Goal: Information Seeking & Learning: Learn about a topic

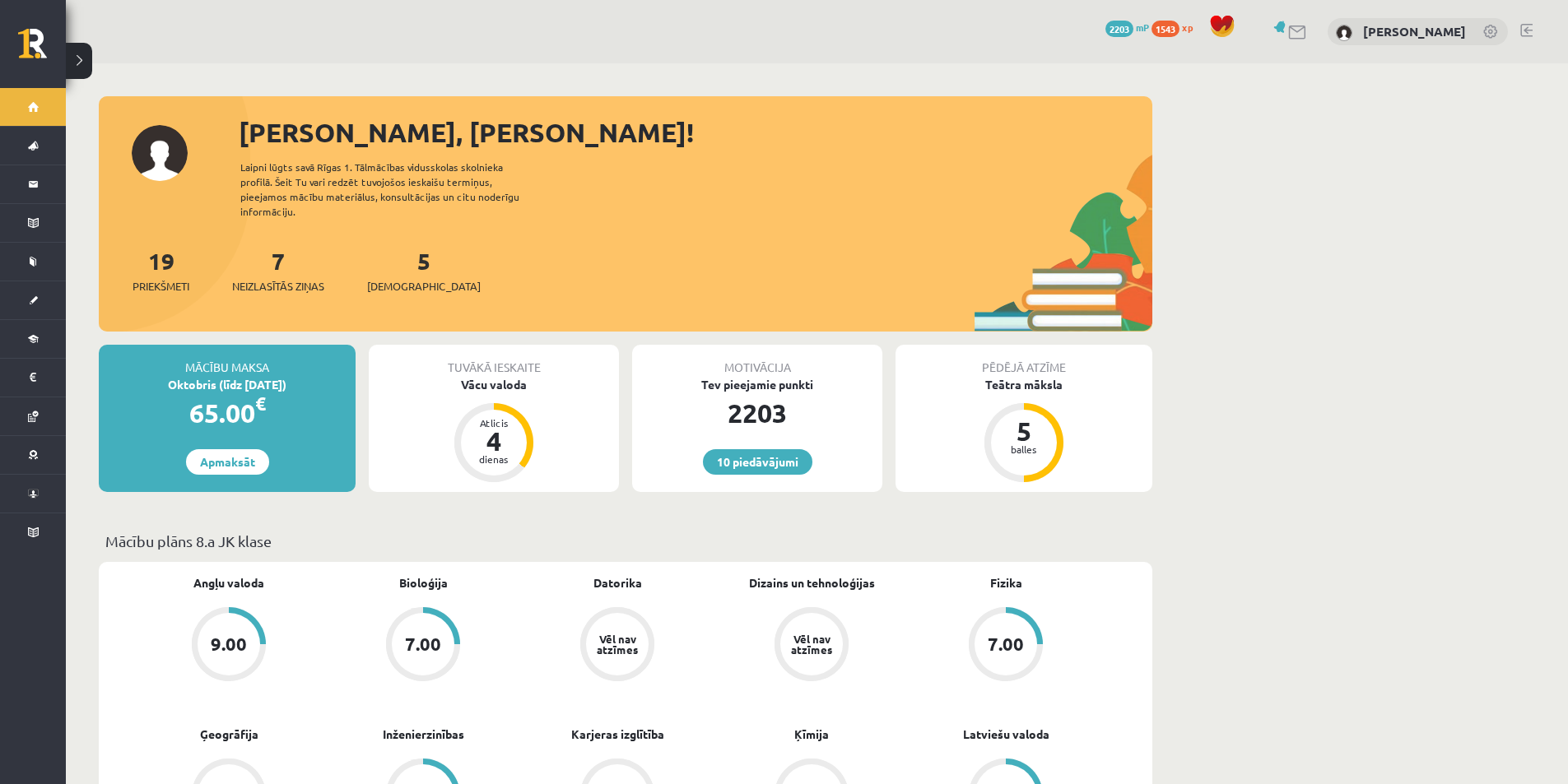
scroll to position [494, 0]
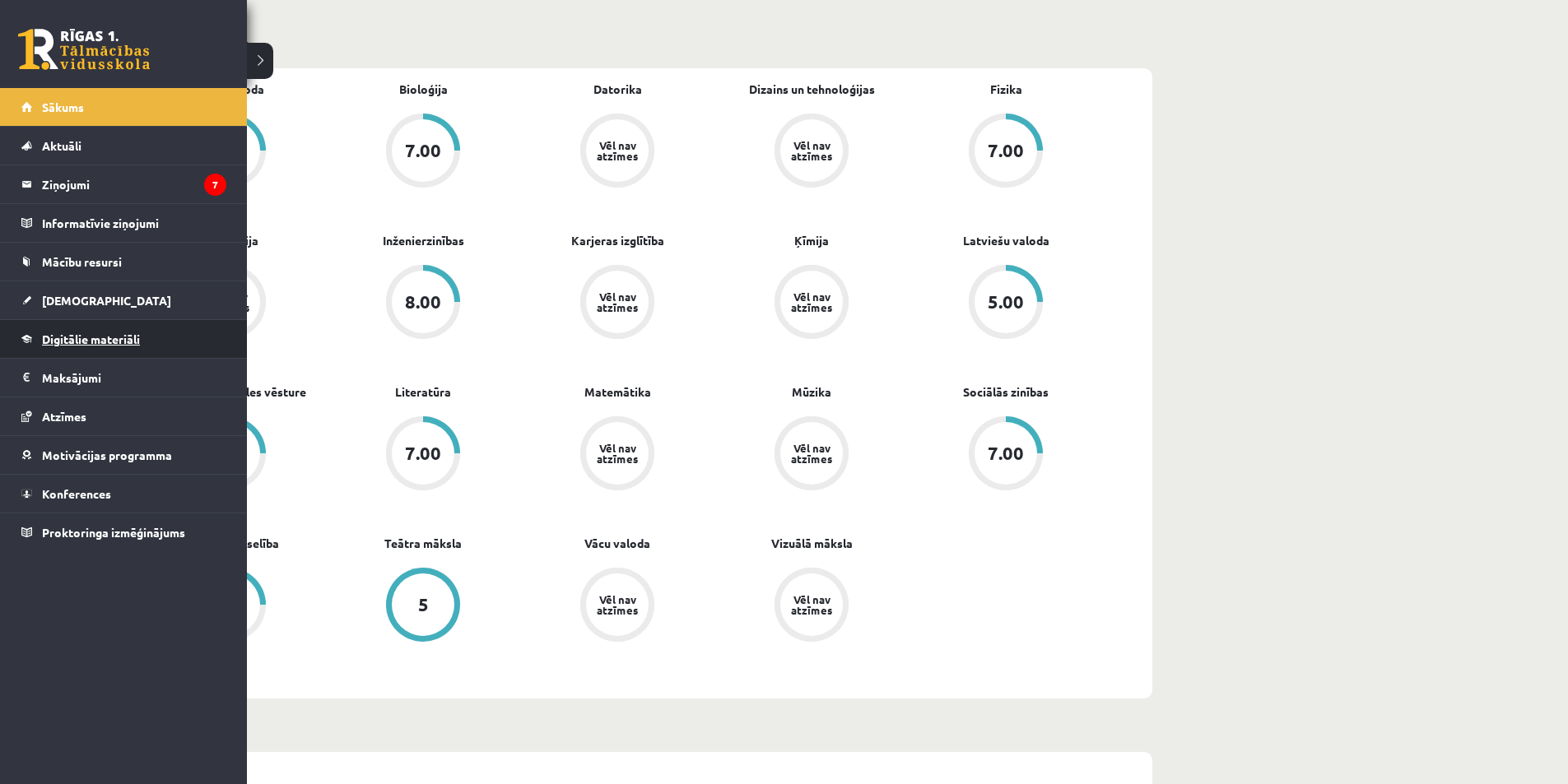
click at [139, 325] on link "Digitālie materiāli" at bounding box center [124, 339] width 205 height 38
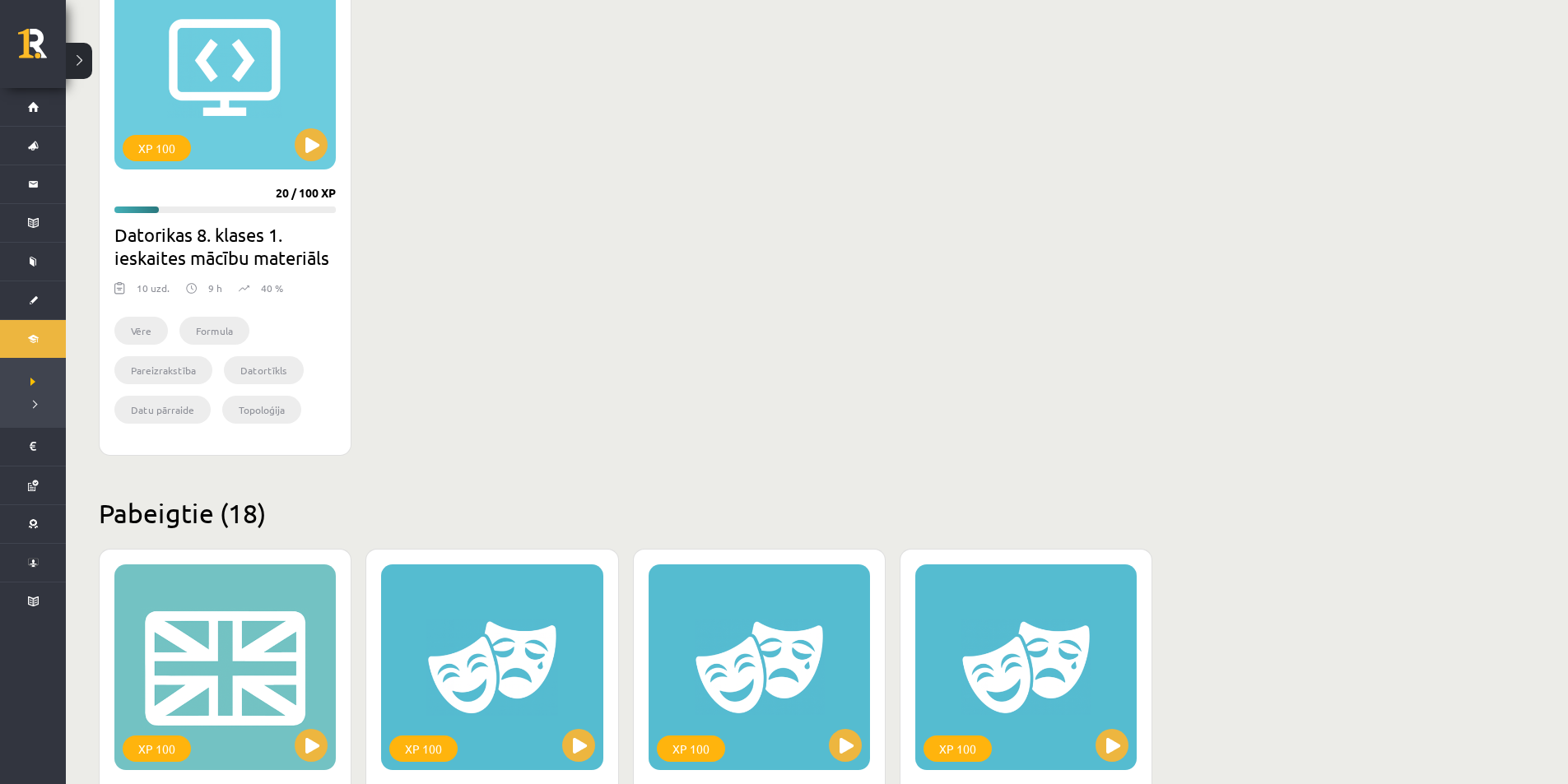
scroll to position [494, 0]
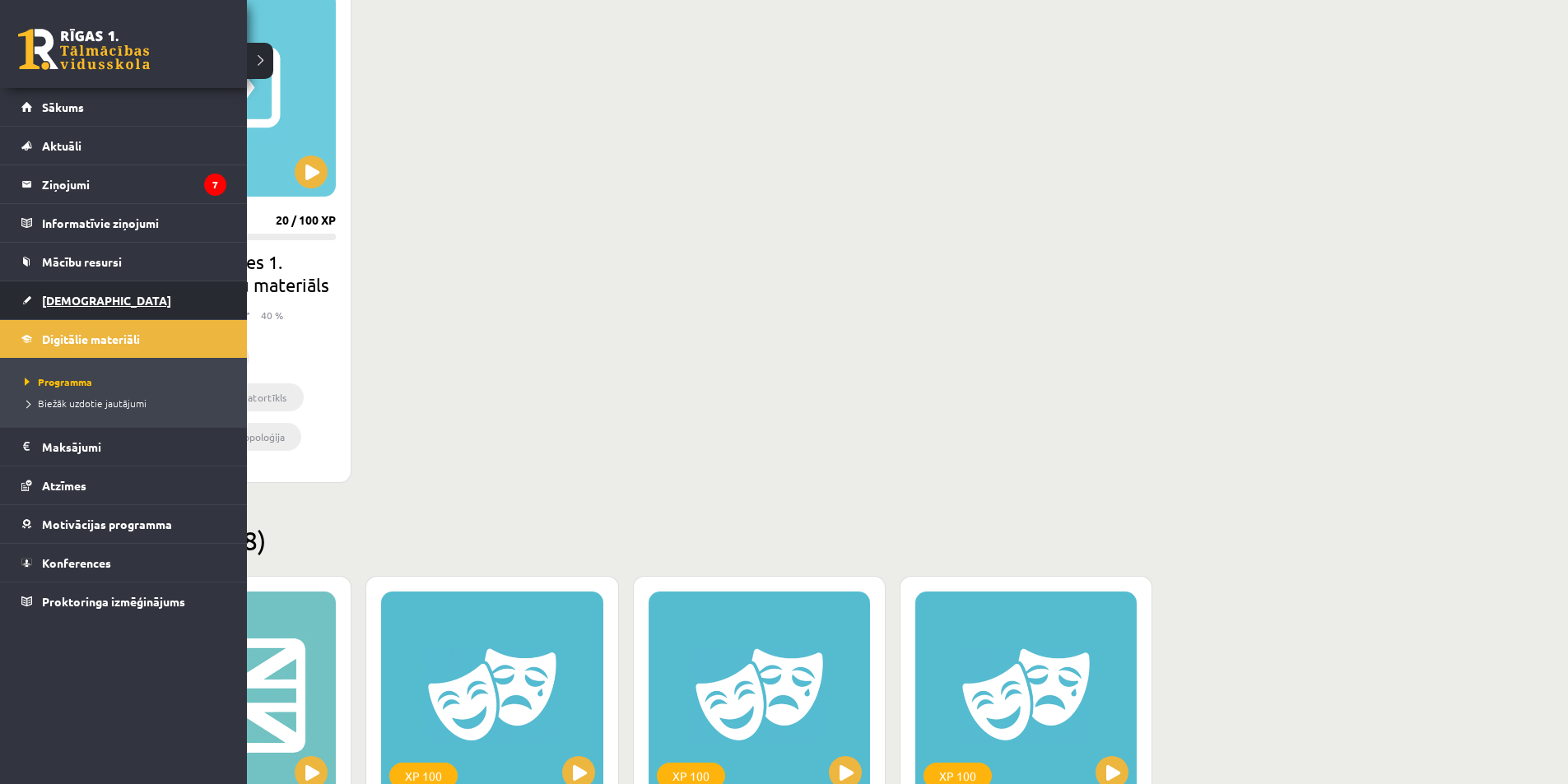
click at [37, 296] on link "[DEMOGRAPHIC_DATA]" at bounding box center [124, 300] width 205 height 38
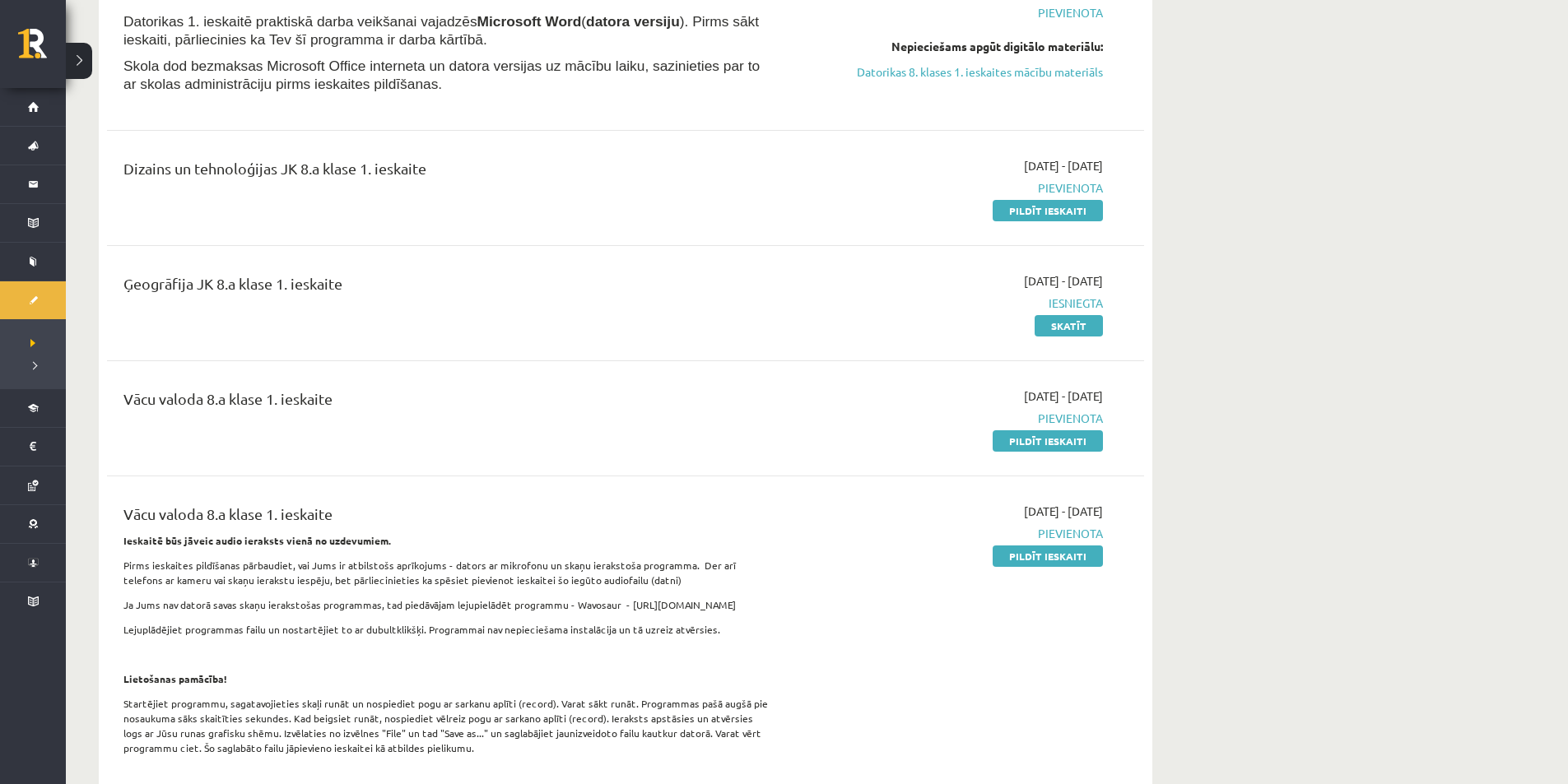
scroll to position [247, 0]
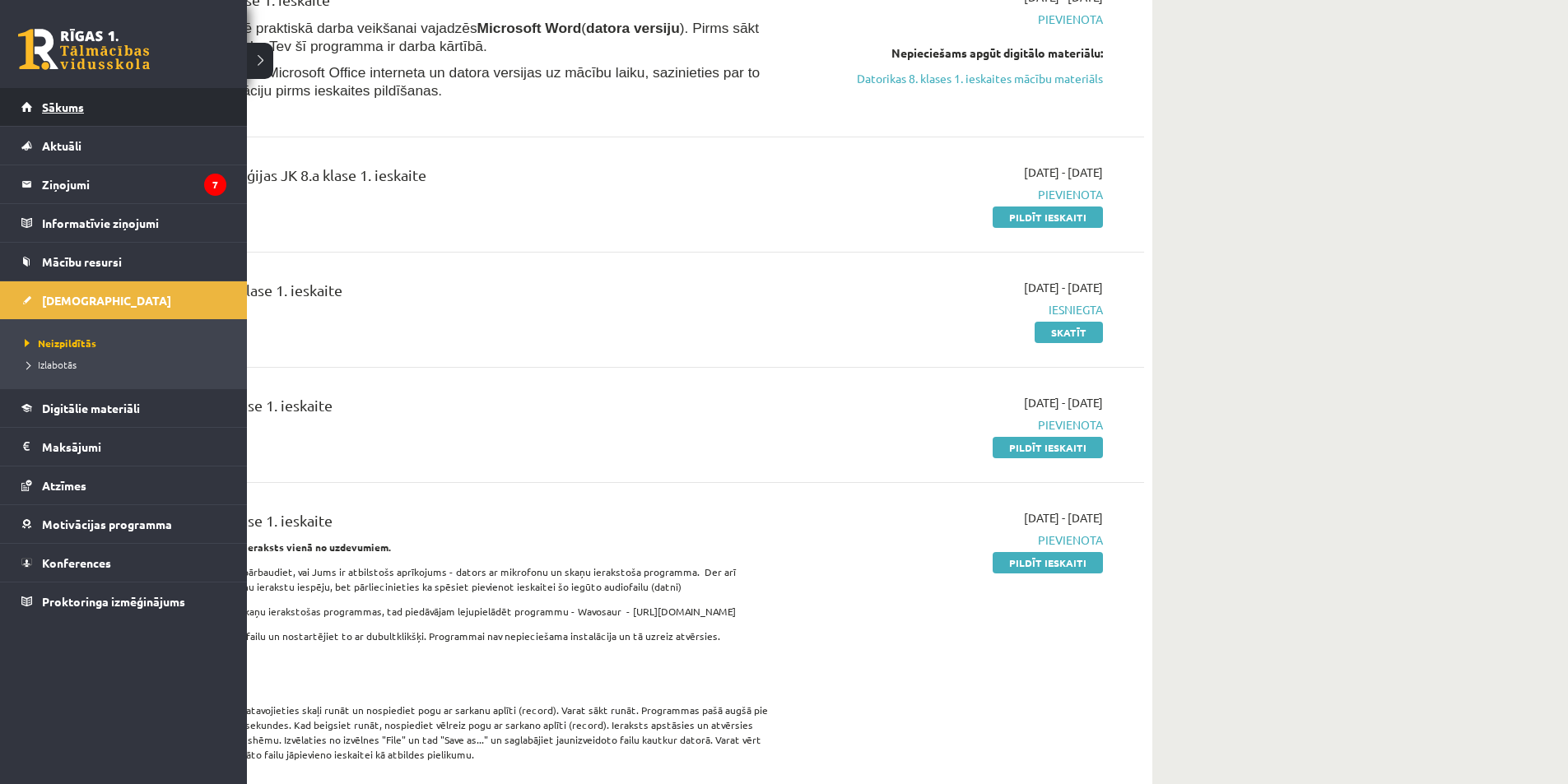
click at [44, 119] on link "Sākums" at bounding box center [124, 107] width 205 height 38
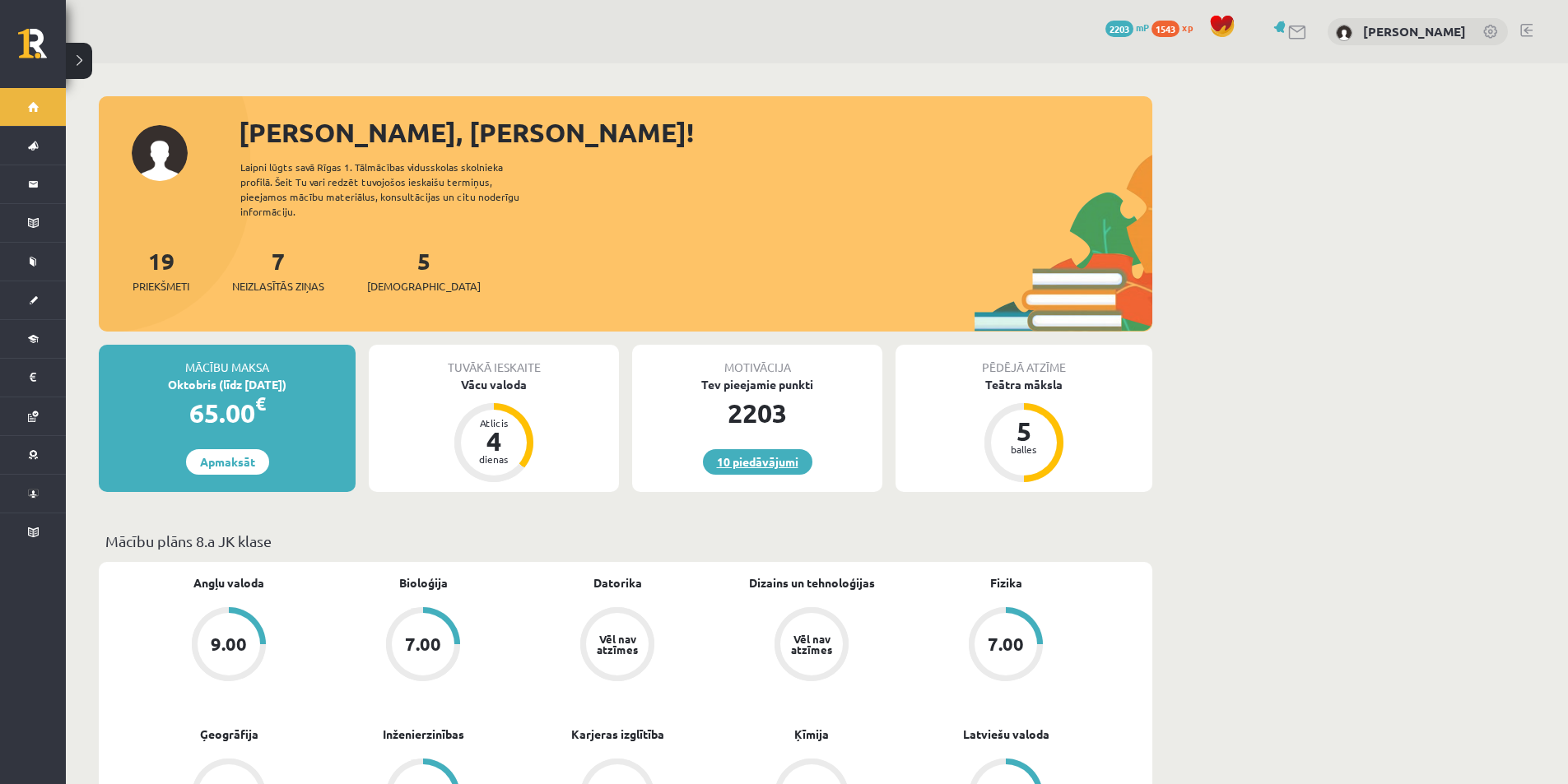
click at [762, 455] on link "10 piedāvājumi" at bounding box center [758, 462] width 110 height 25
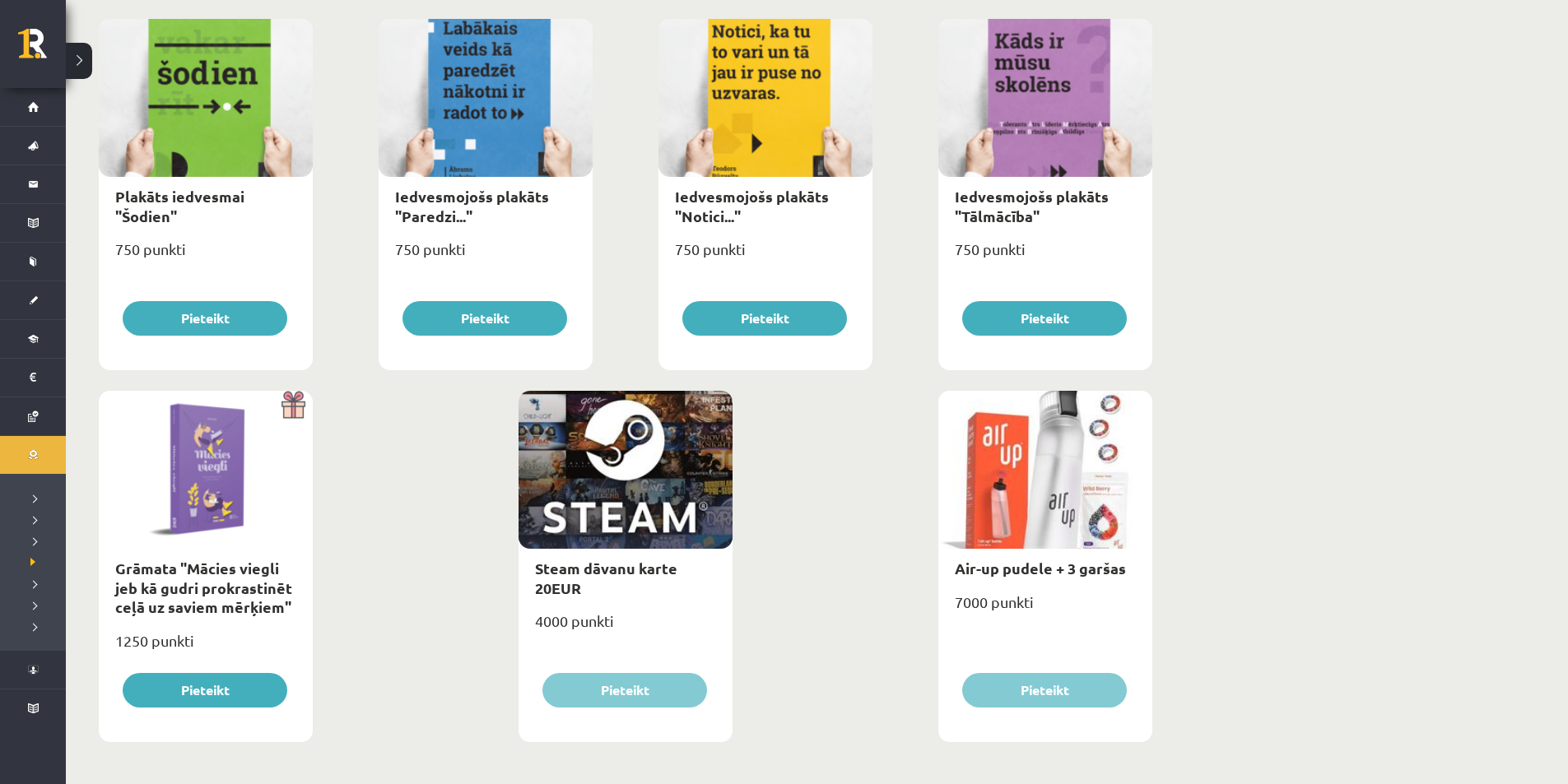
scroll to position [1743, 0]
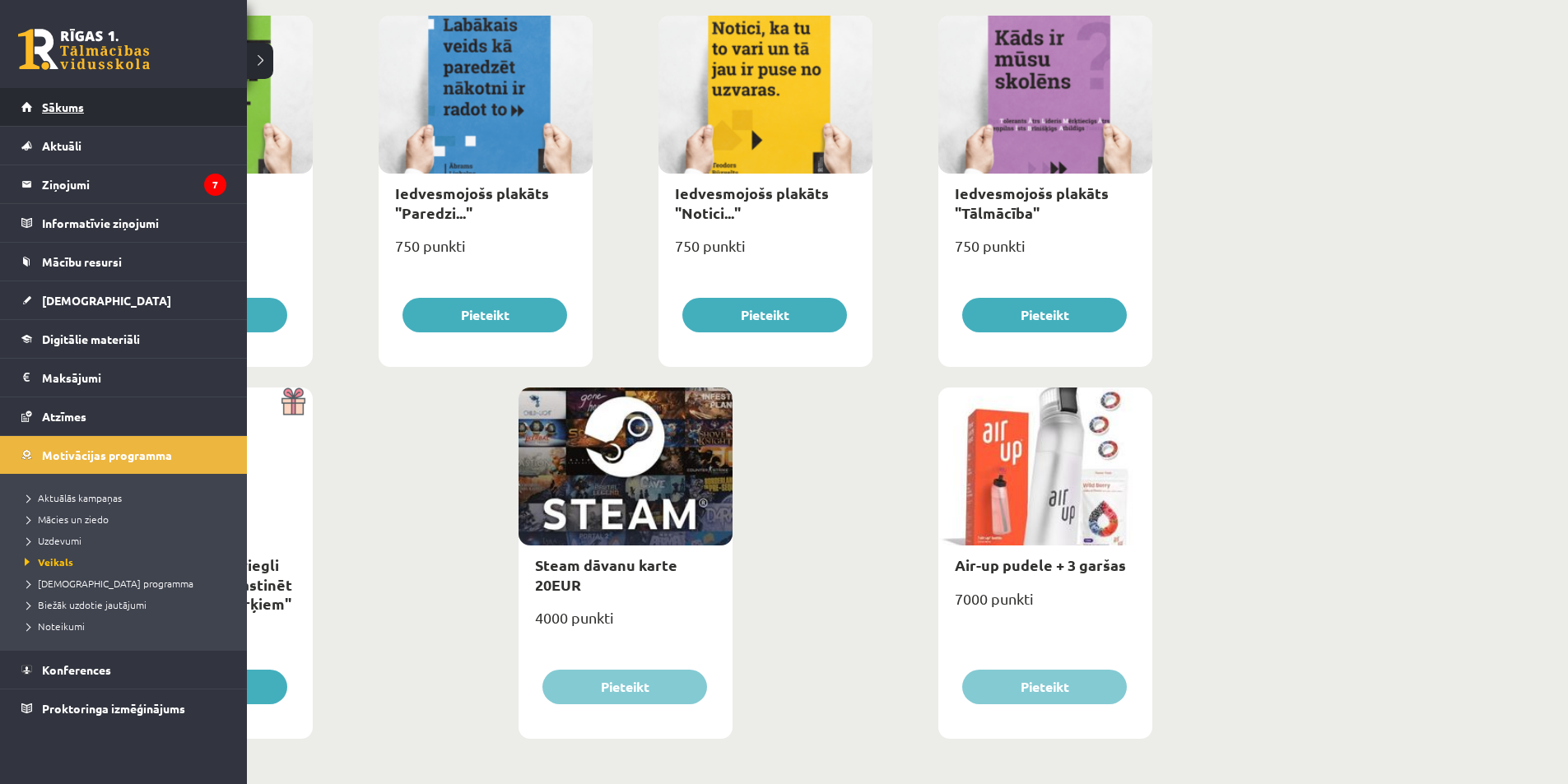
click at [43, 114] on link "Sākums" at bounding box center [124, 107] width 205 height 38
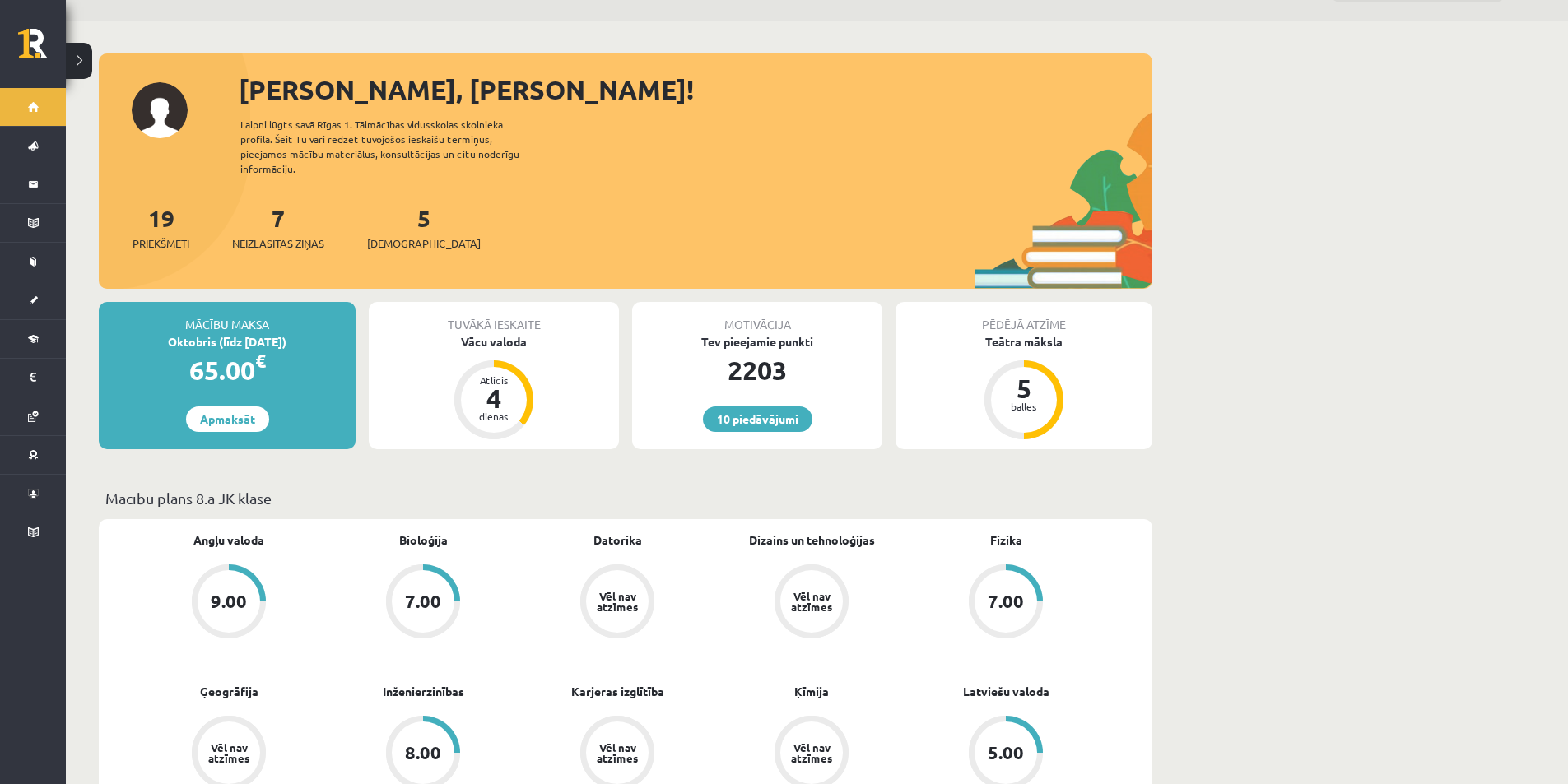
scroll to position [83, 0]
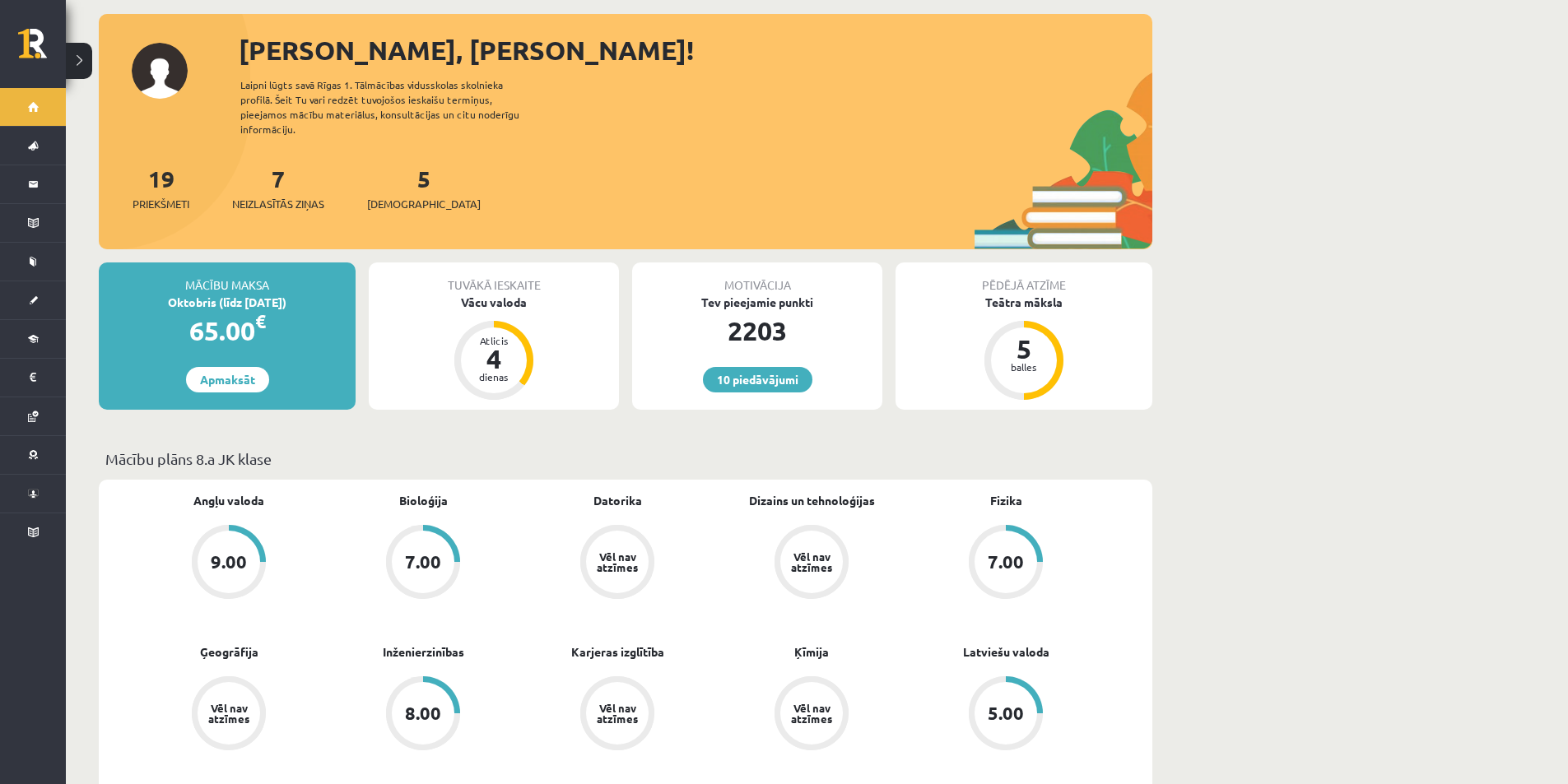
click at [458, 480] on div "Angļu valoda 9.00 Bioloģija 7.00 Datorika Vēl nav atzīmes Dizains un tehnoloģij…" at bounding box center [625, 795] width 1053 height 630
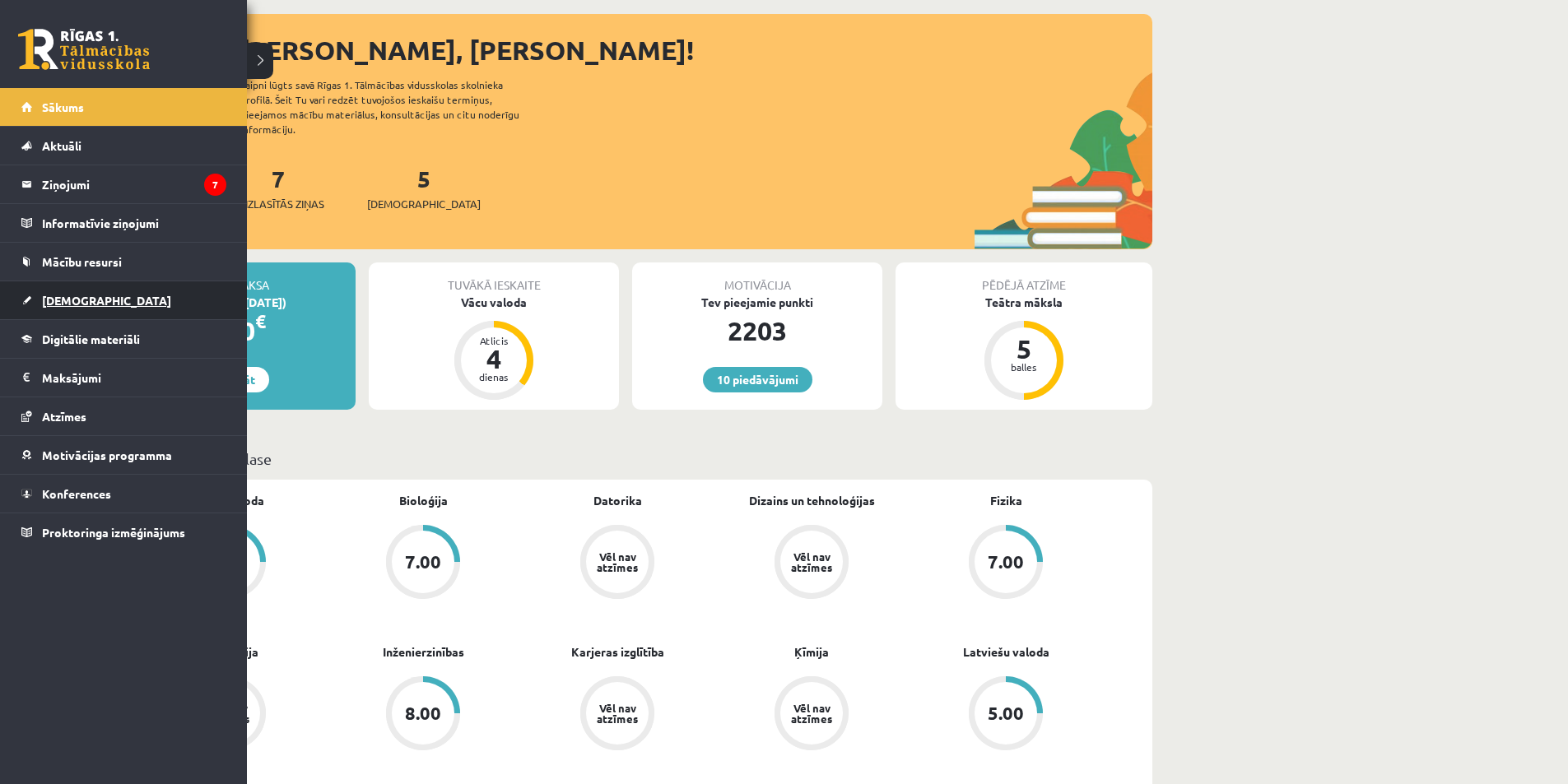
click at [40, 286] on link "[DEMOGRAPHIC_DATA]" at bounding box center [124, 300] width 205 height 38
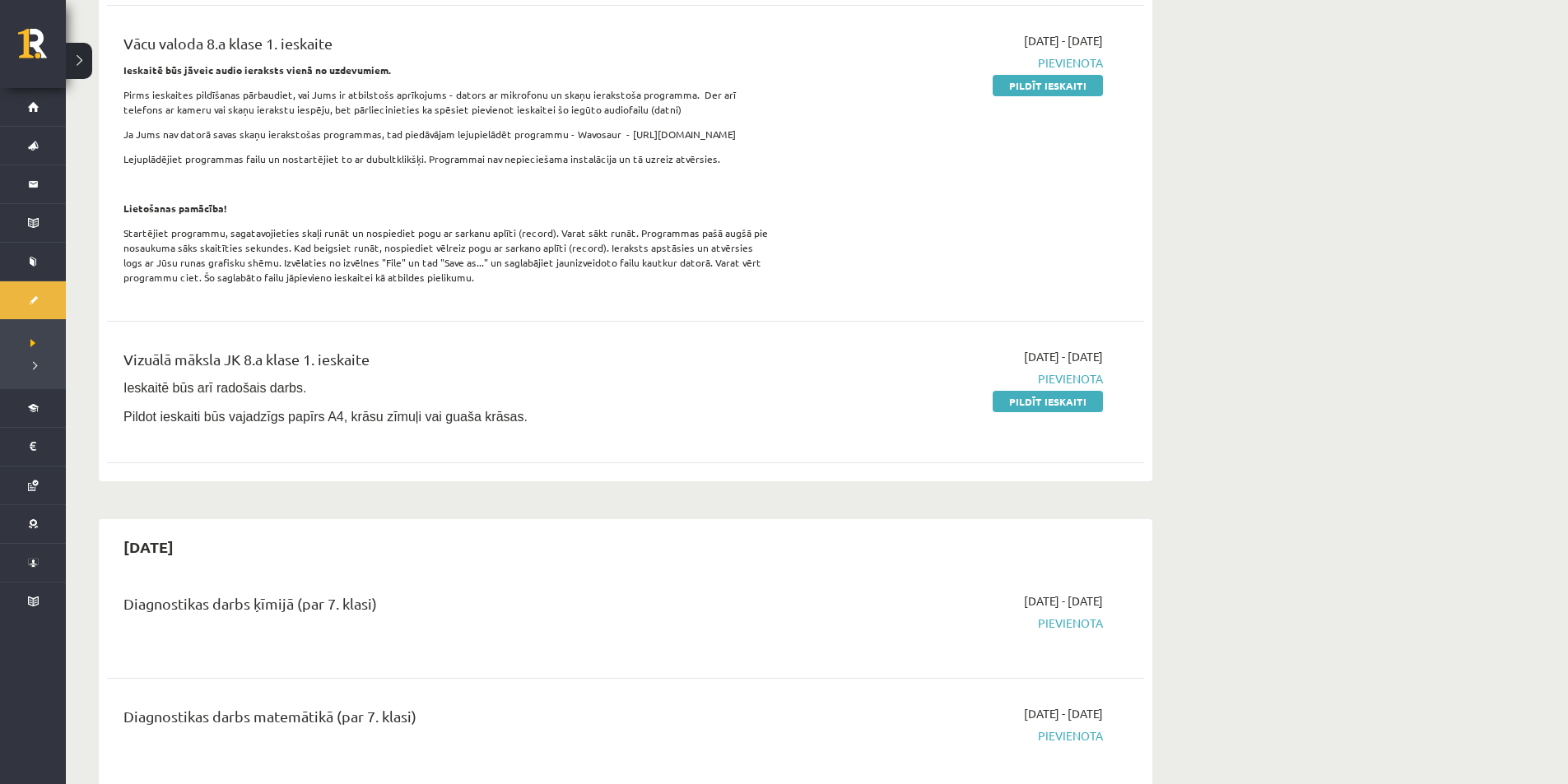
scroll to position [741, 0]
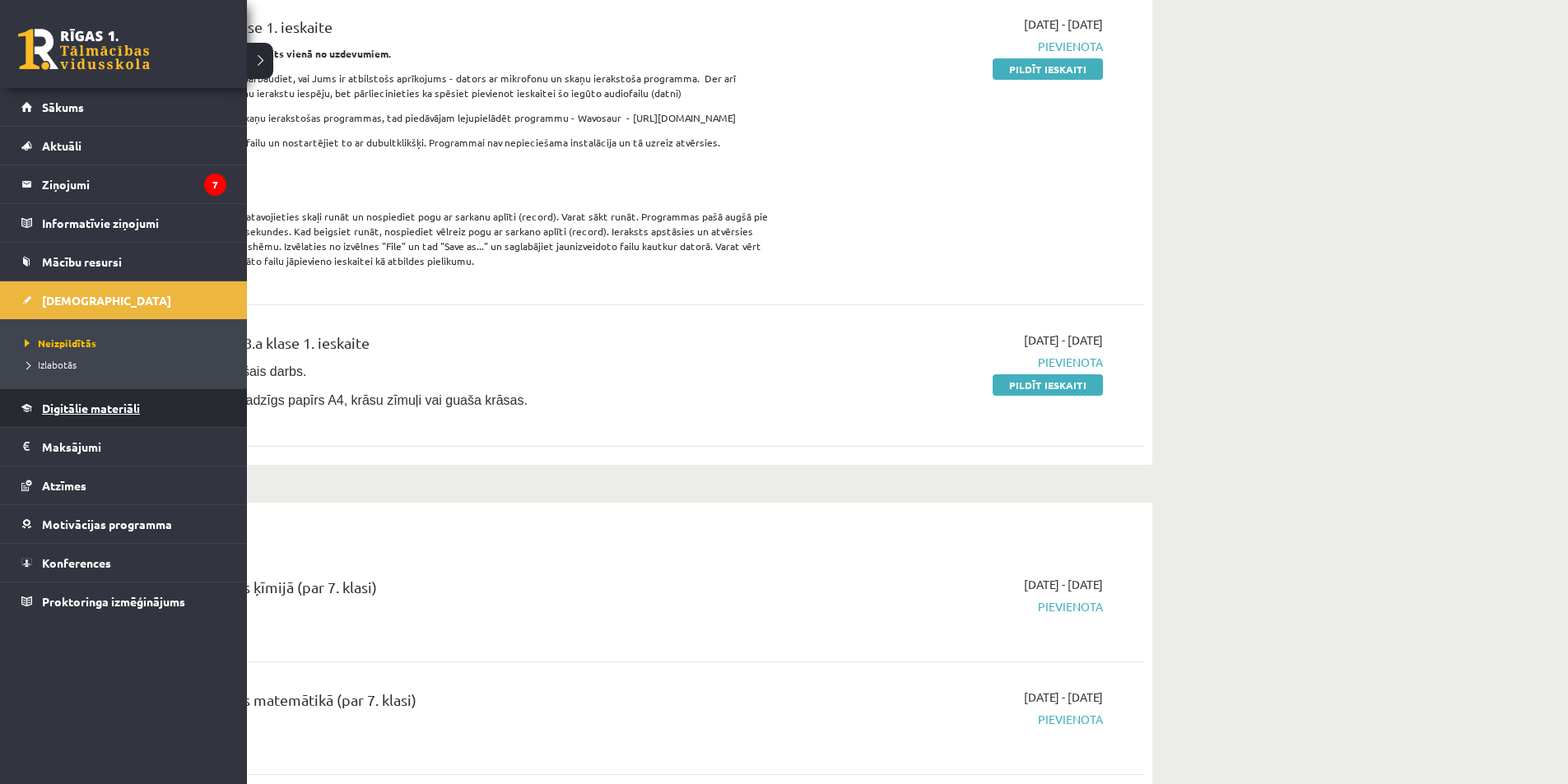
click at [62, 414] on span "Digitālie materiāli" at bounding box center [91, 408] width 98 height 14
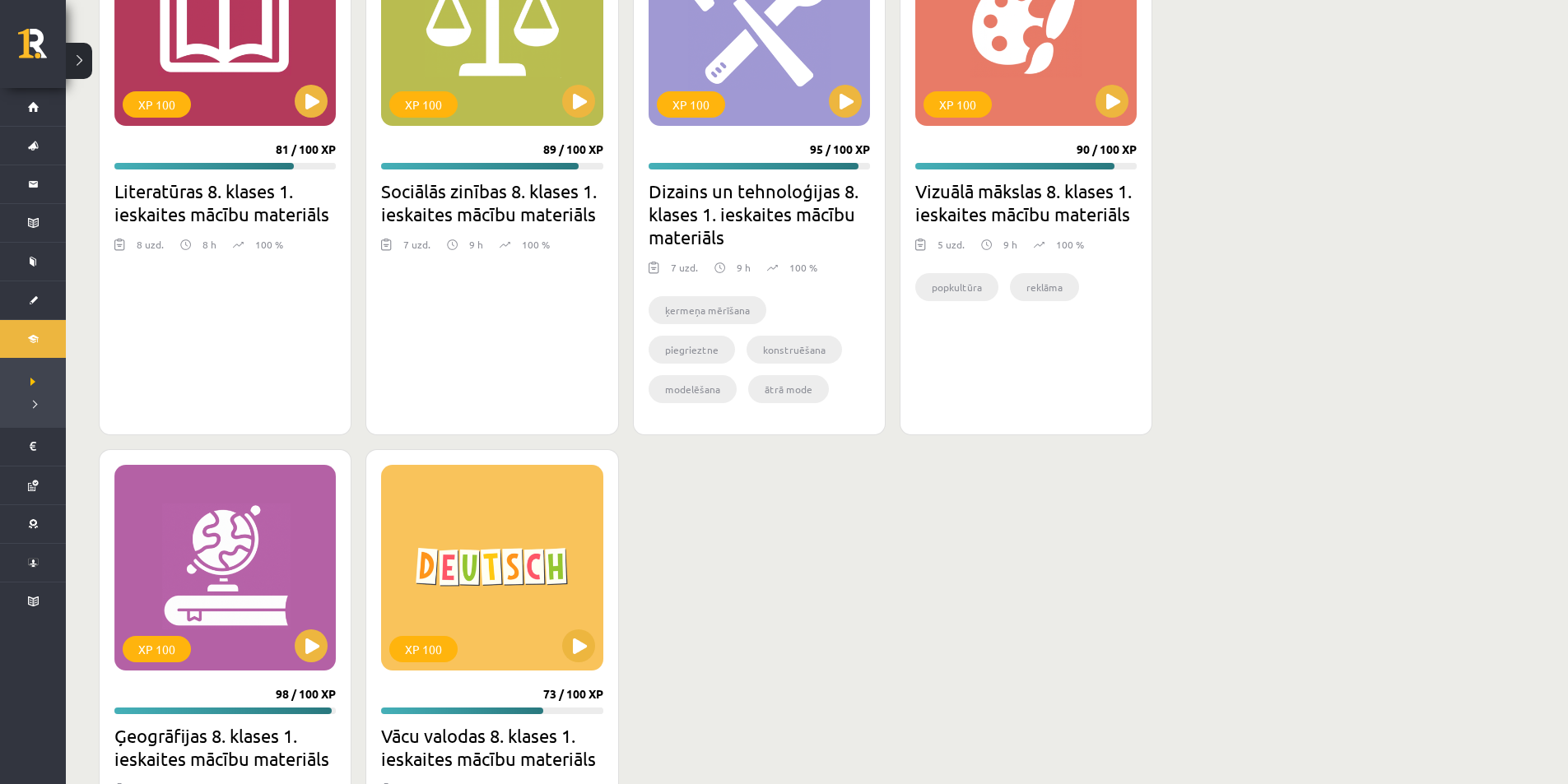
scroll to position [2715, 0]
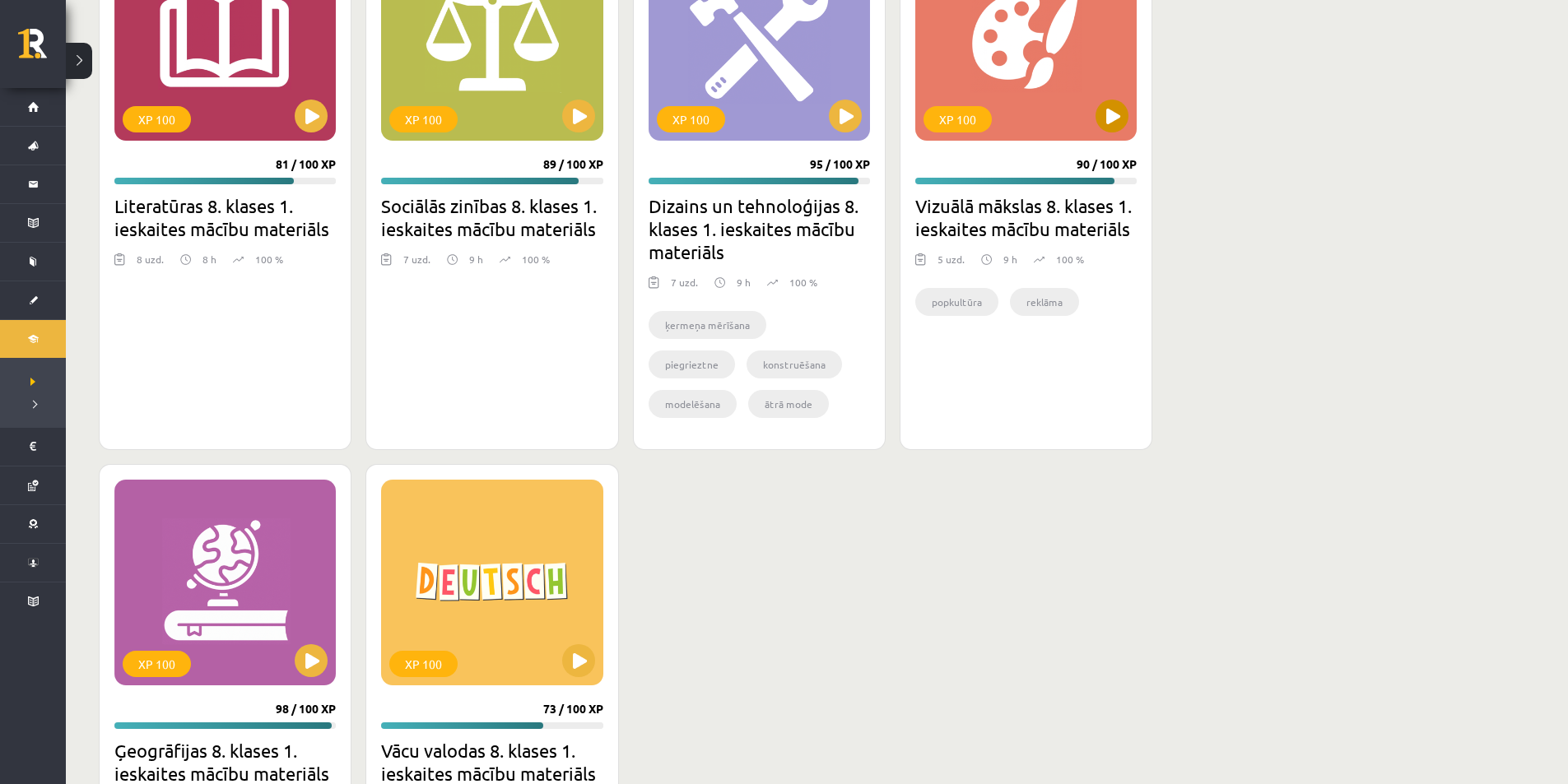
click at [1088, 110] on div "XP 100" at bounding box center [1026, 38] width 221 height 206
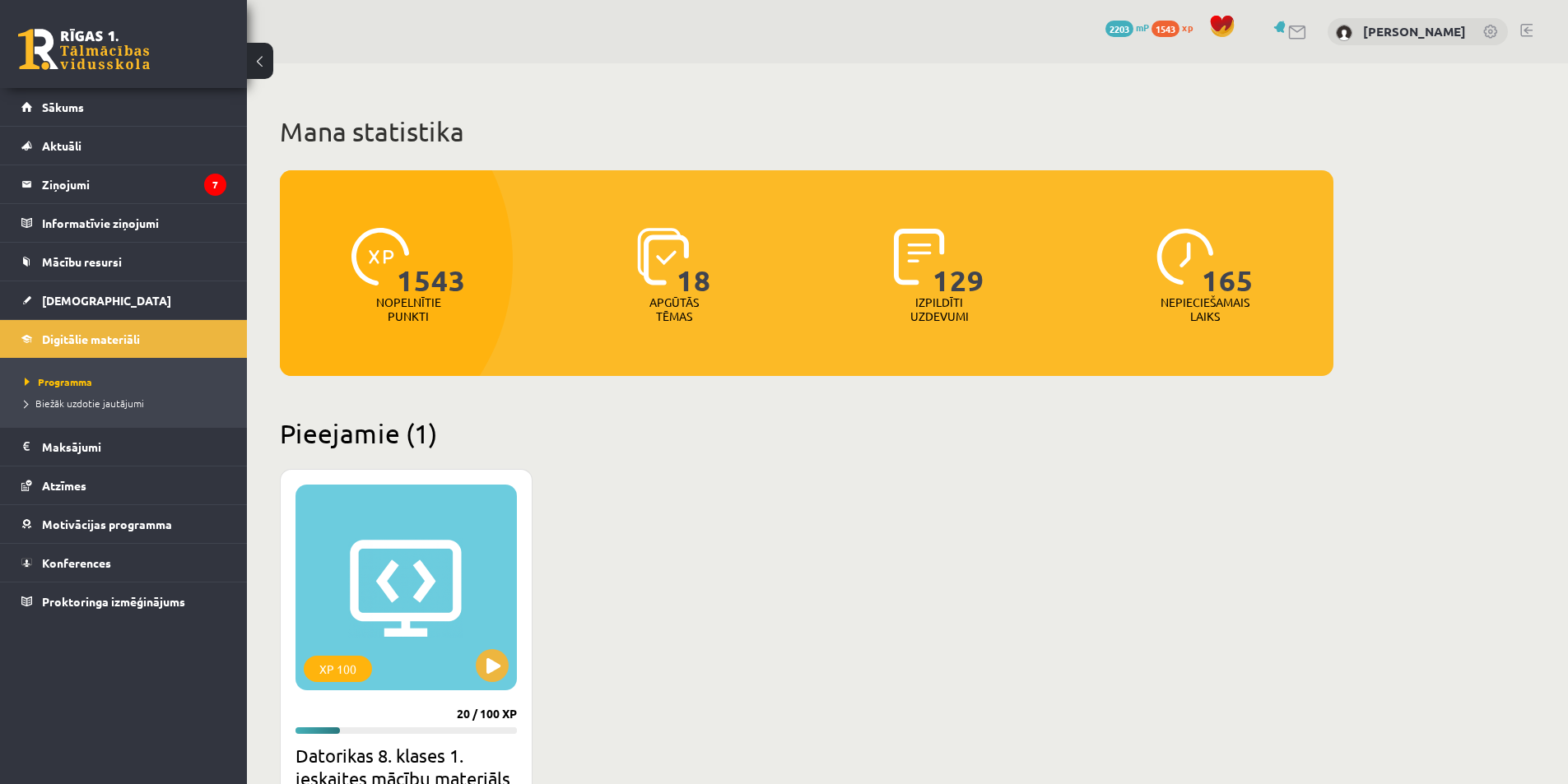
scroll to position [2715, 0]
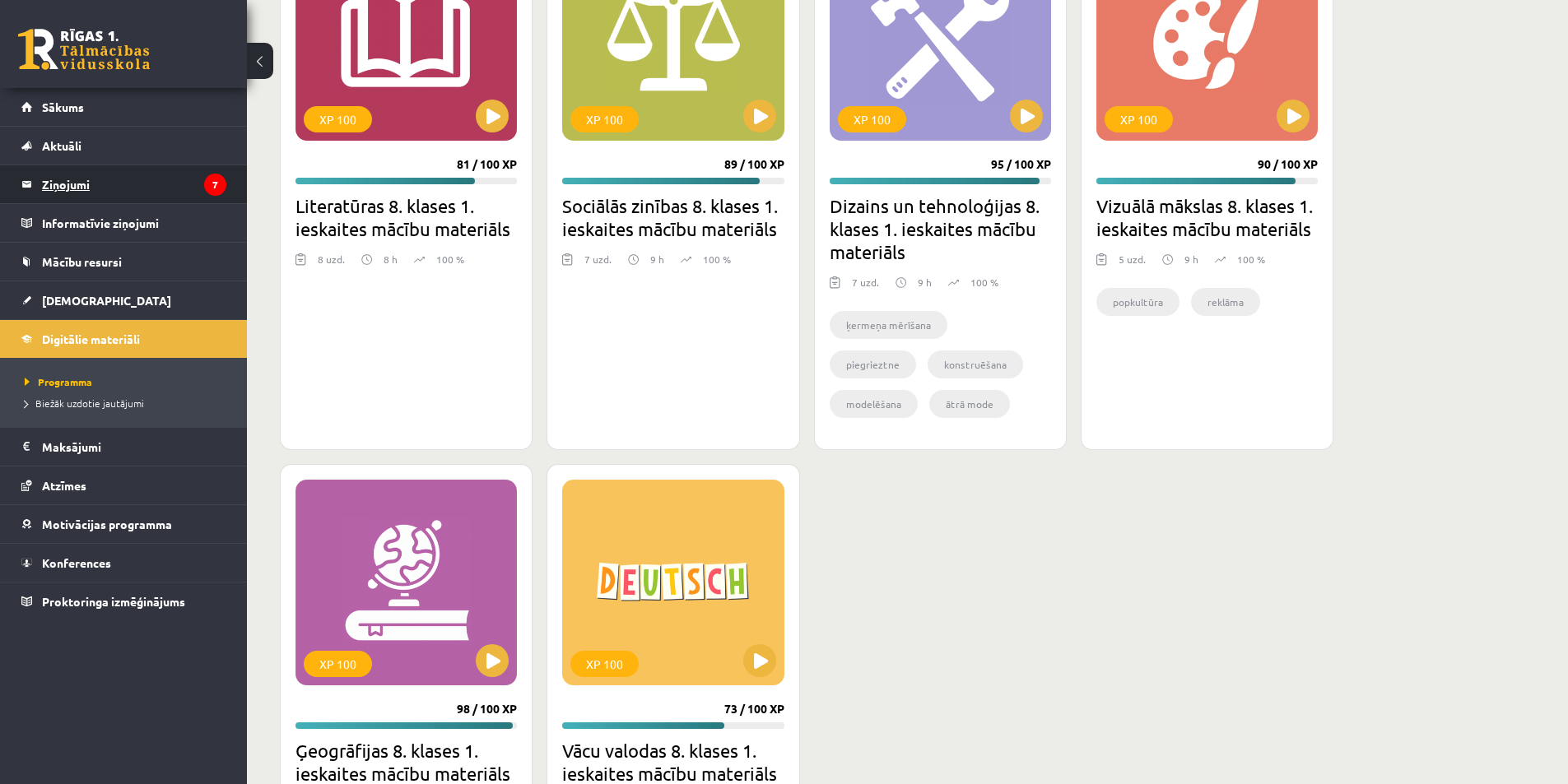
click at [140, 195] on legend "Ziņojumi 7" at bounding box center [134, 184] width 184 height 38
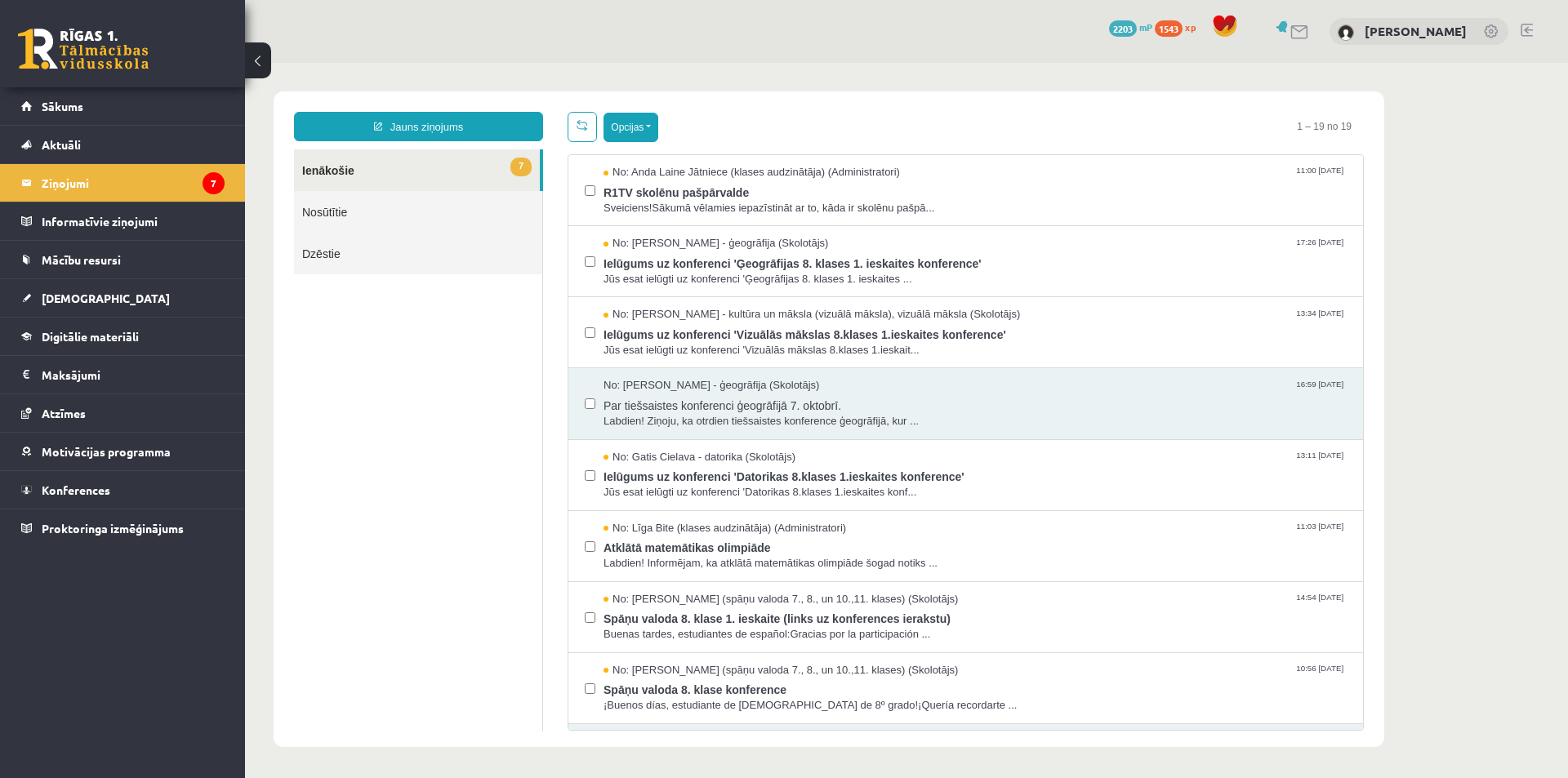
click at [633, 134] on button "Opcijas" at bounding box center [630, 127] width 54 height 29
click at [731, 210] on link "Atzīmēt visus kā lasītus" at bounding box center [731, 208] width 215 height 16
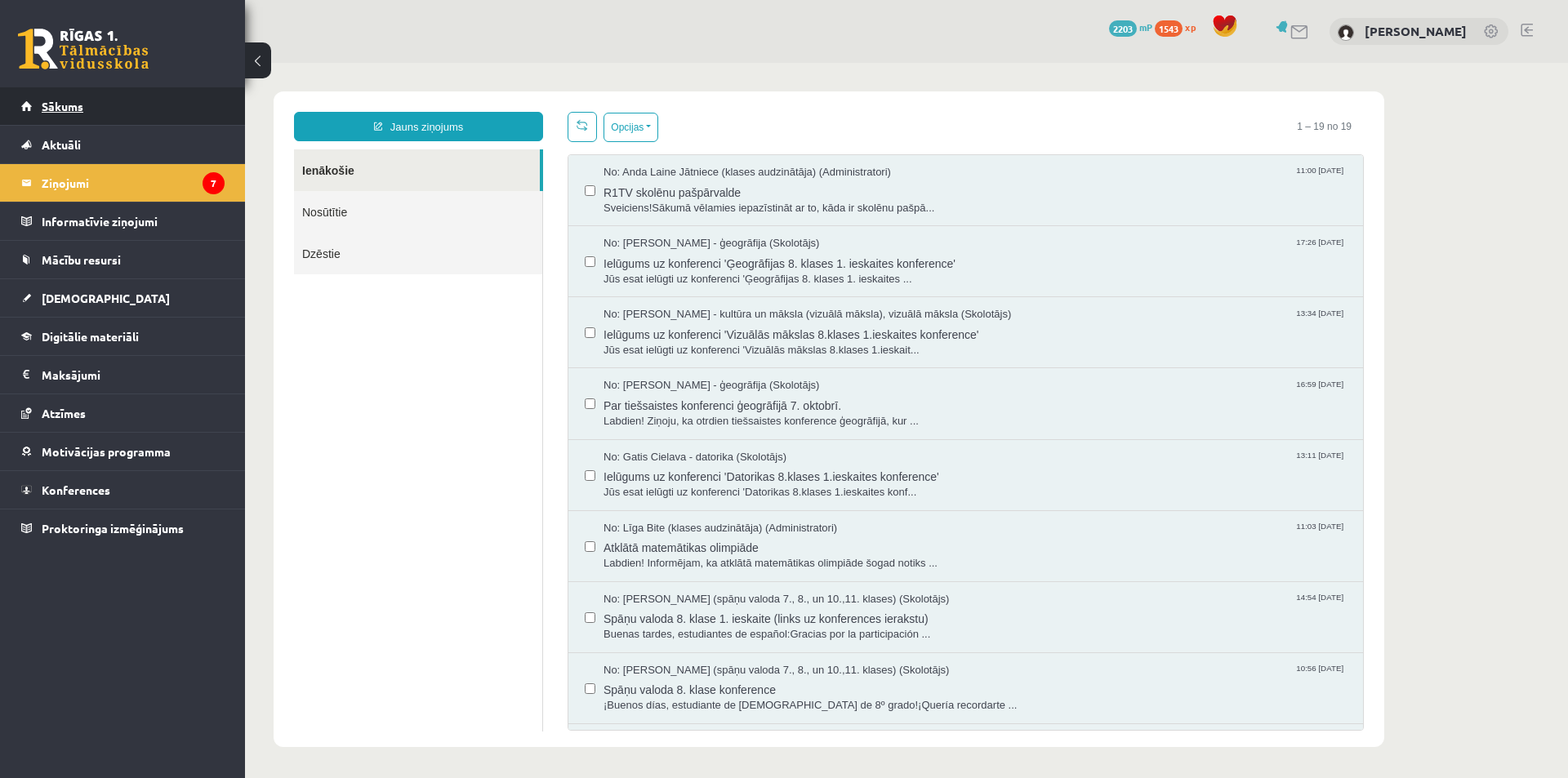
click at [111, 113] on link "Sākums" at bounding box center [123, 106] width 203 height 37
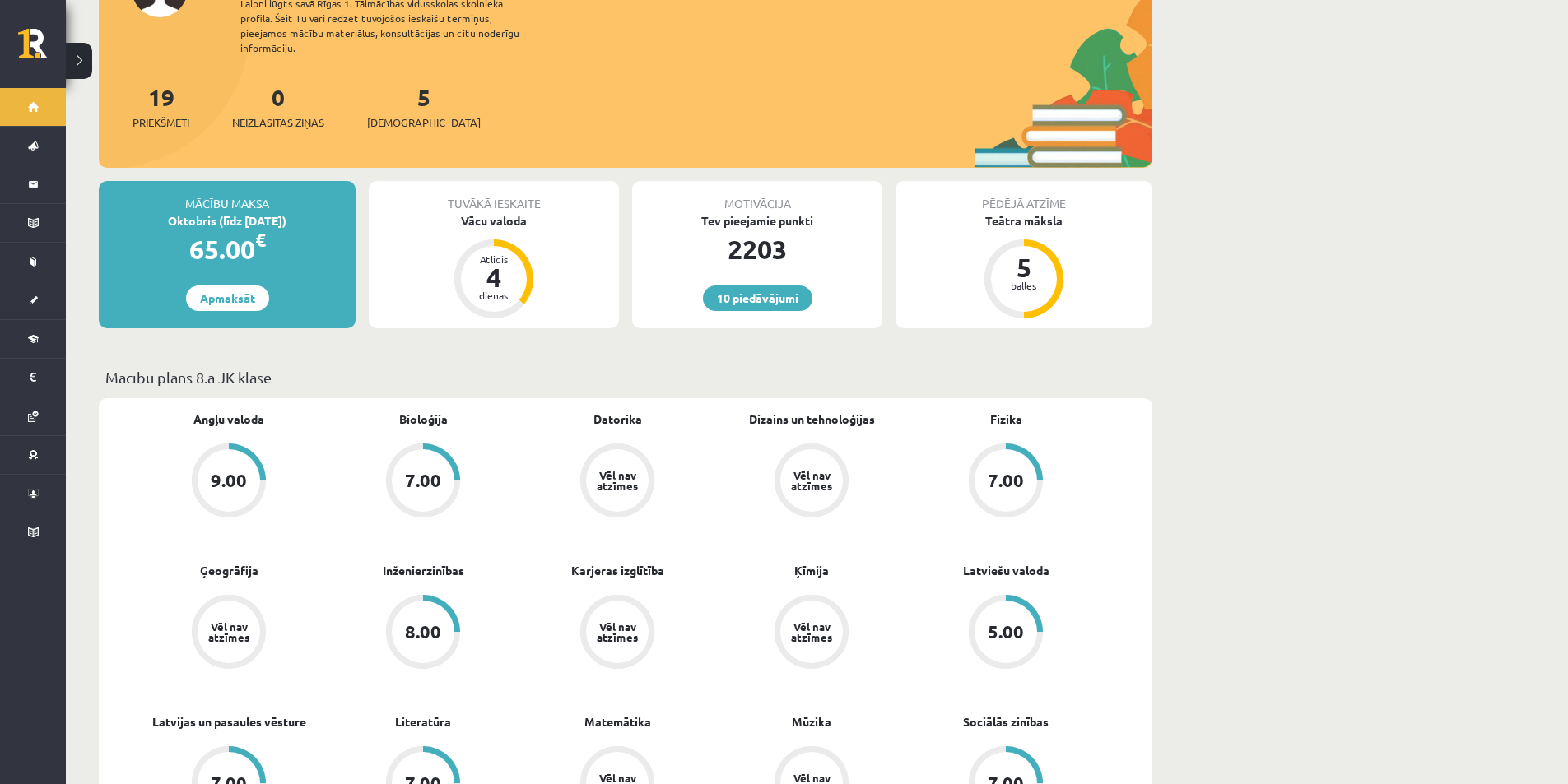
scroll to position [165, 0]
drag, startPoint x: 1367, startPoint y: 334, endPoint x: 1292, endPoint y: 147, distance: 201.5
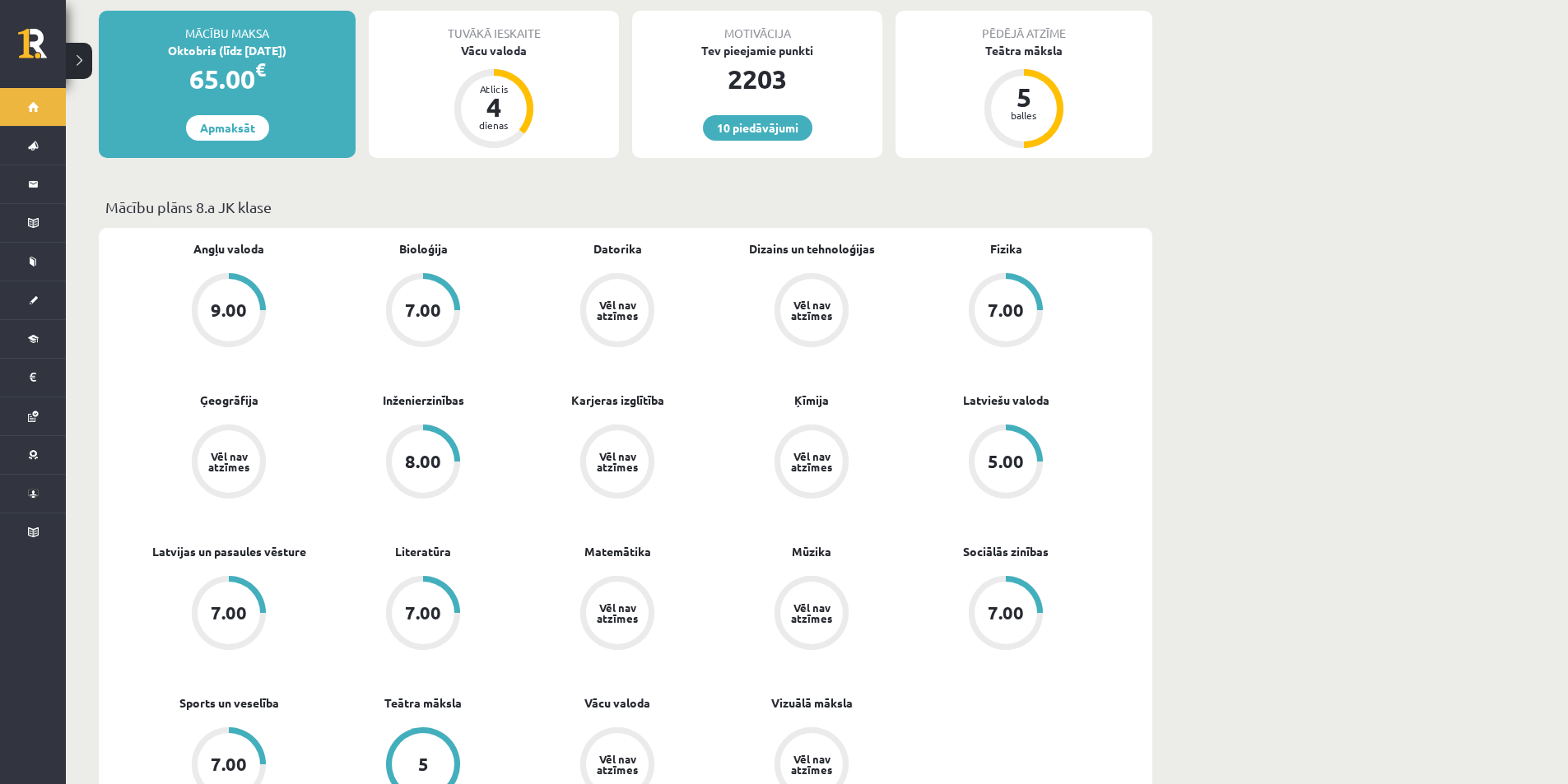
scroll to position [412, 0]
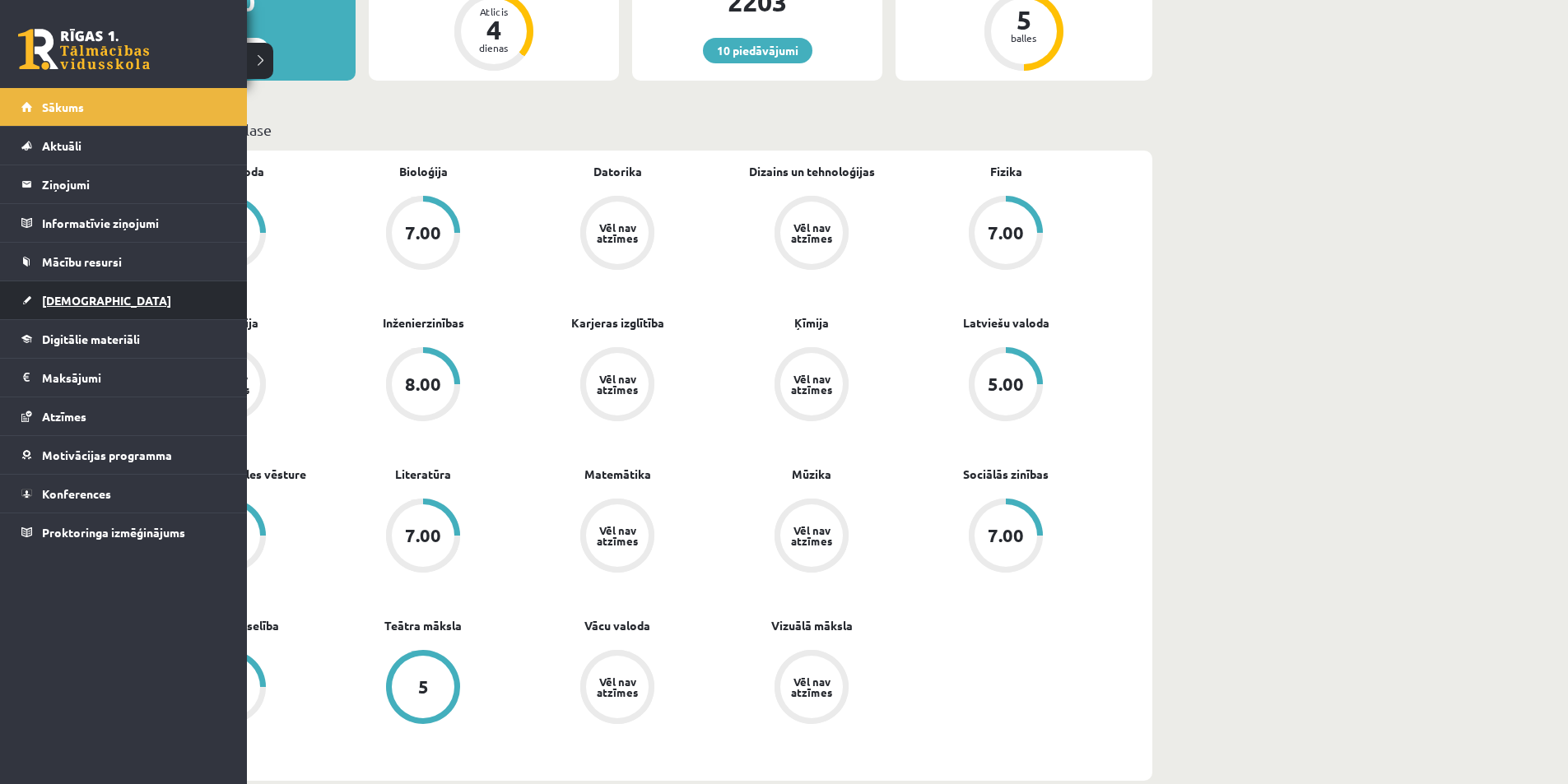
click at [69, 292] on link "[DEMOGRAPHIC_DATA]" at bounding box center [124, 300] width 205 height 38
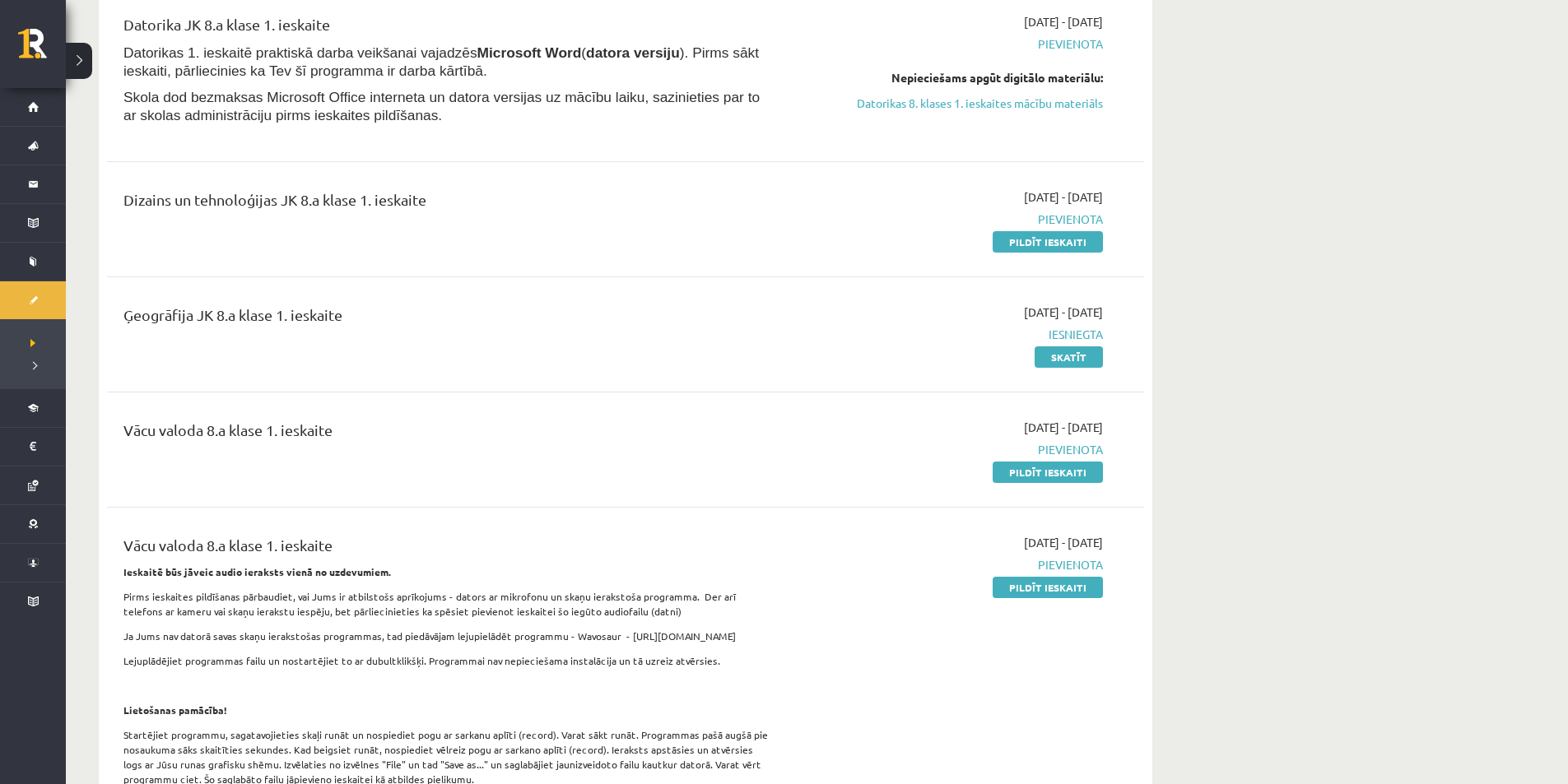
scroll to position [165, 0]
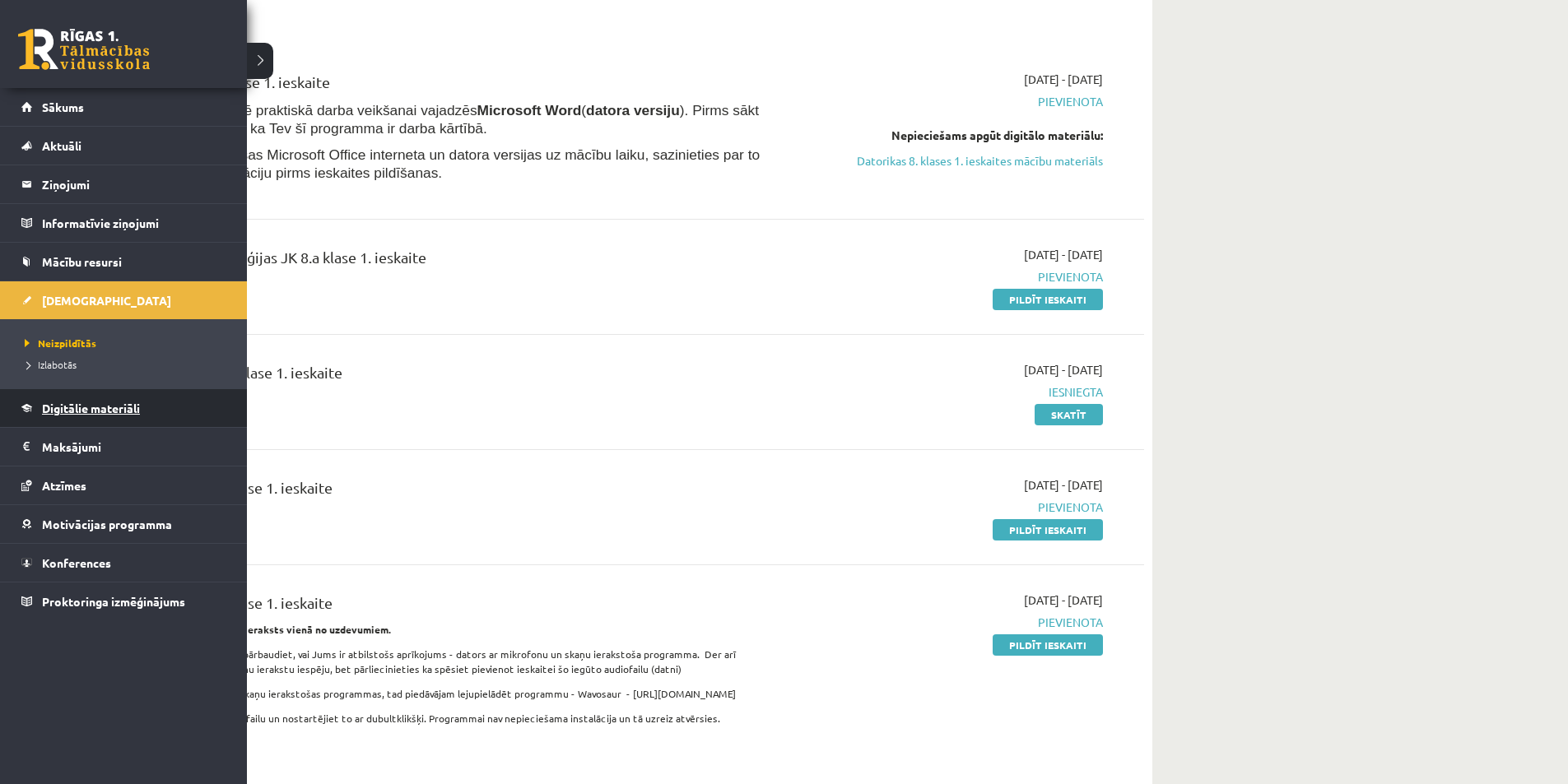
click at [88, 403] on span "Digitālie materiāli" at bounding box center [91, 408] width 98 height 14
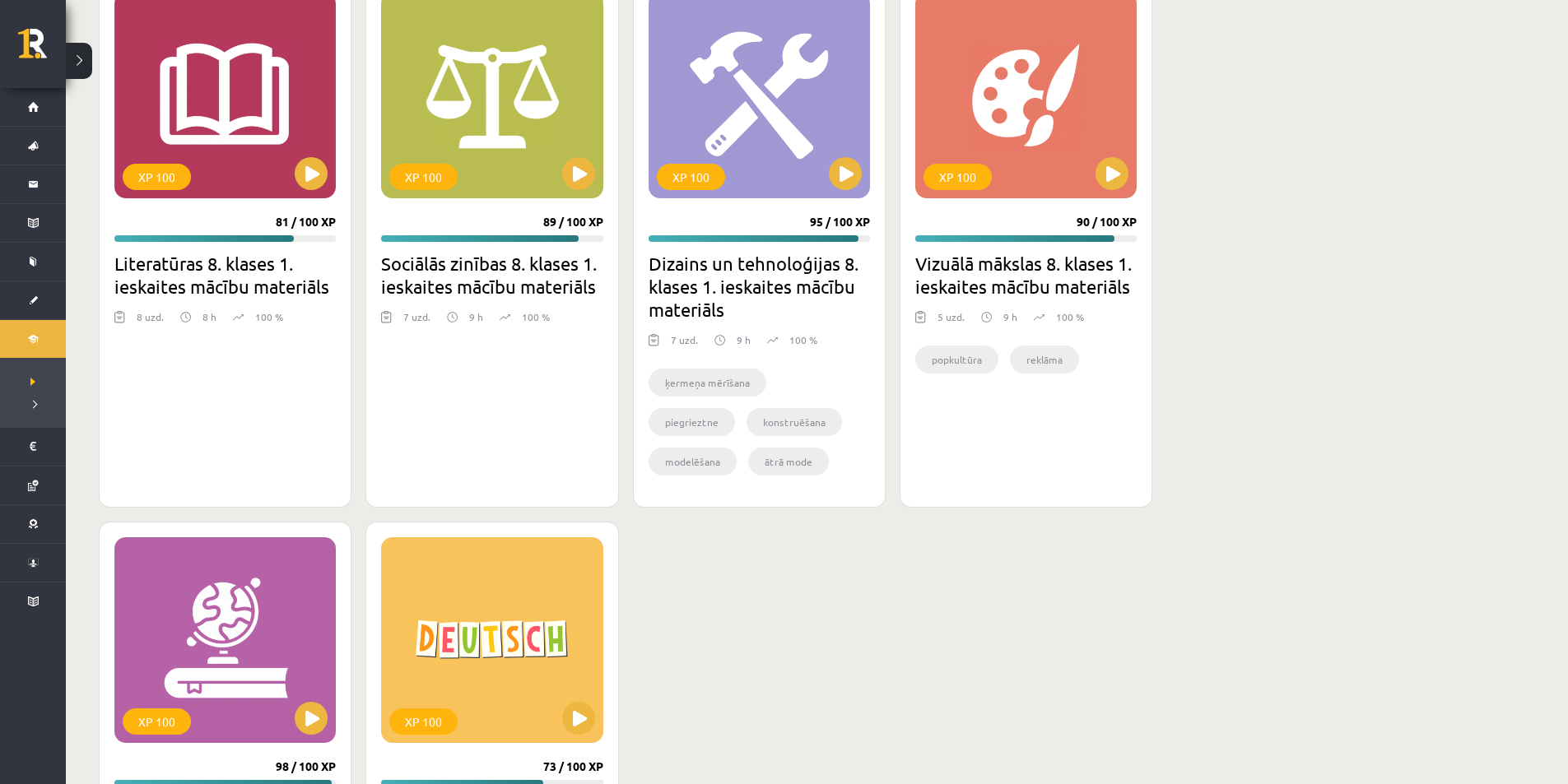
scroll to position [2653, 0]
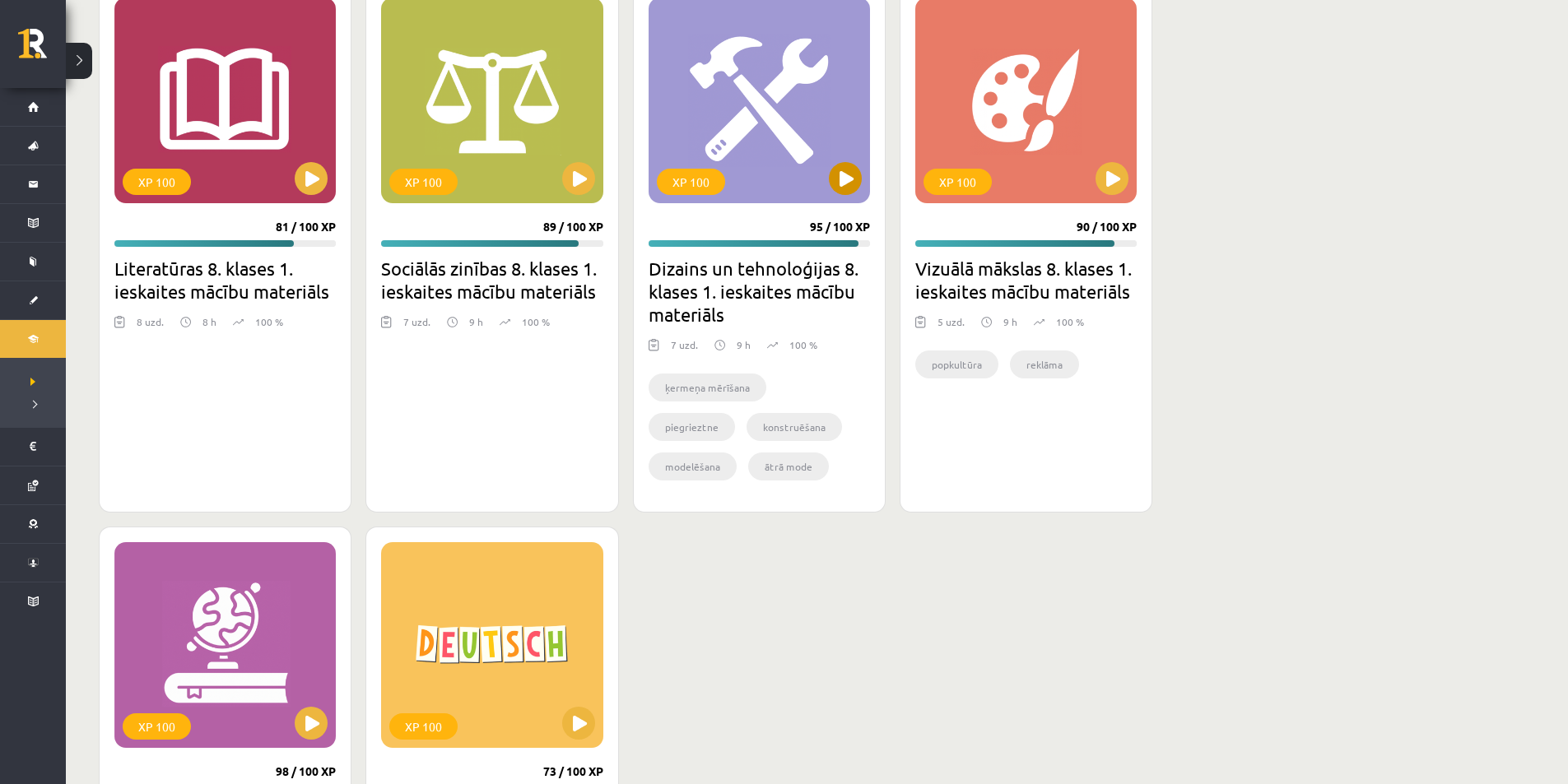
click at [854, 202] on div "XP 100" at bounding box center [759, 100] width 221 height 206
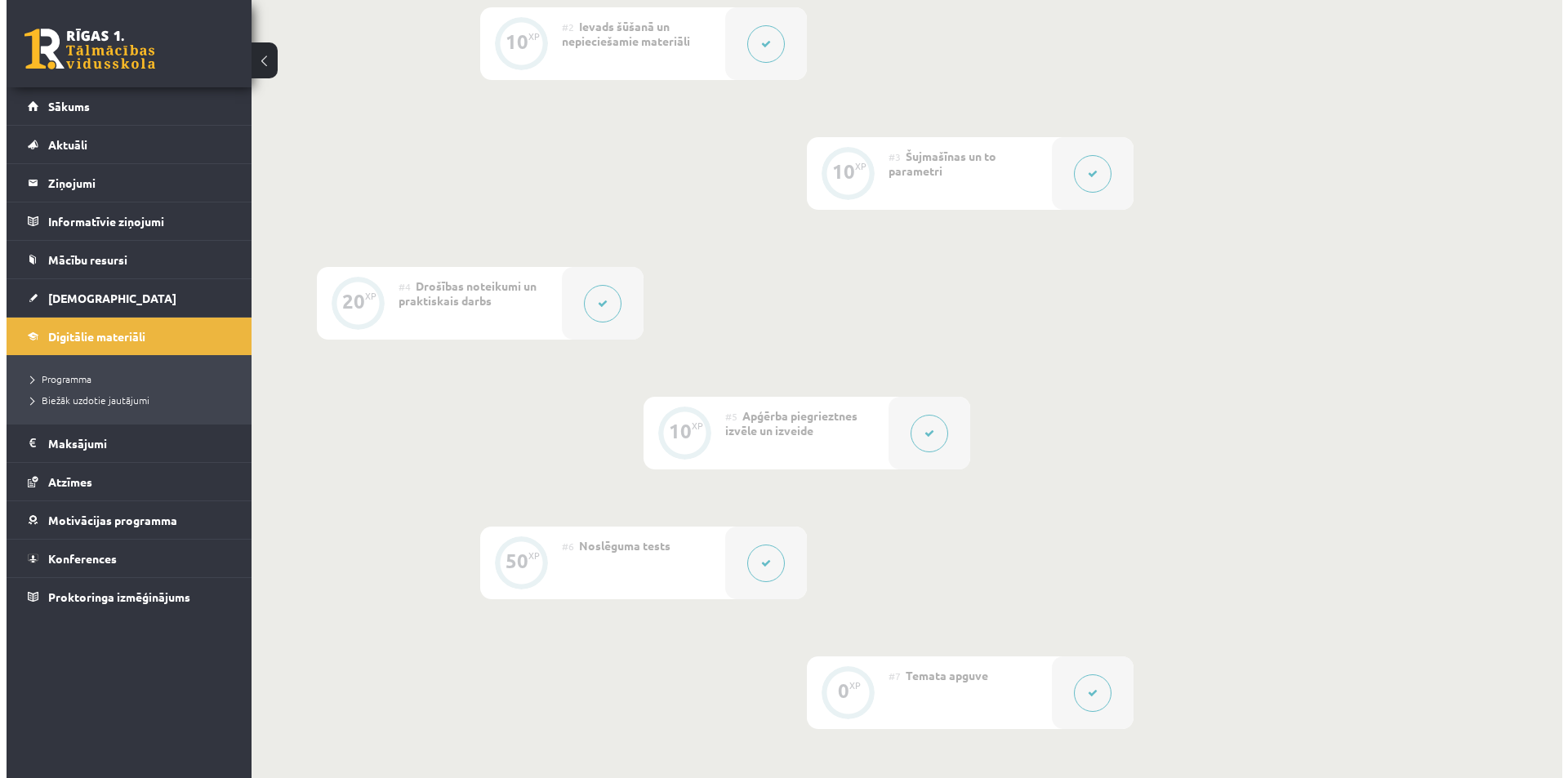
scroll to position [735, 0]
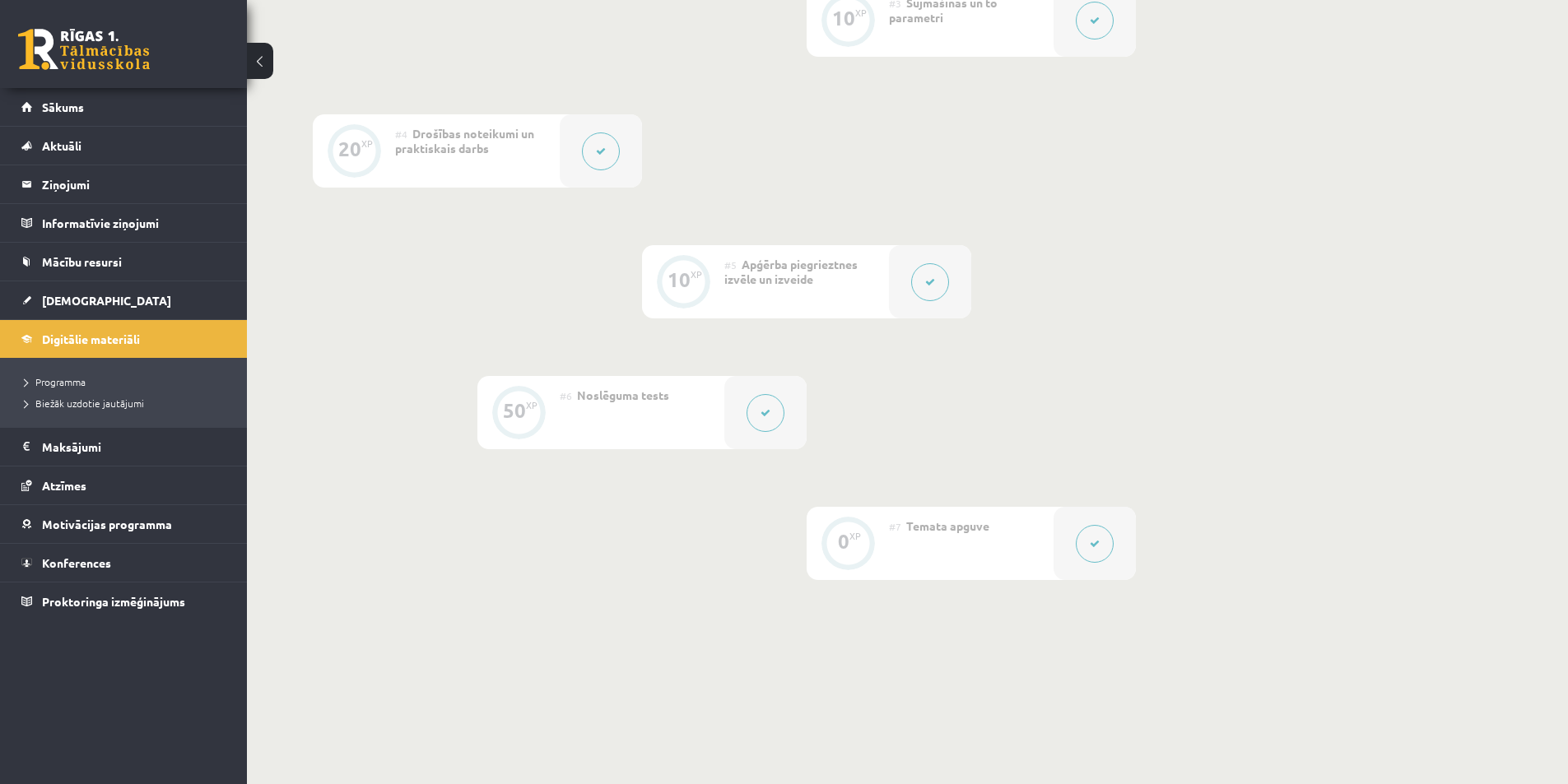
click at [597, 145] on button at bounding box center [601, 151] width 38 height 38
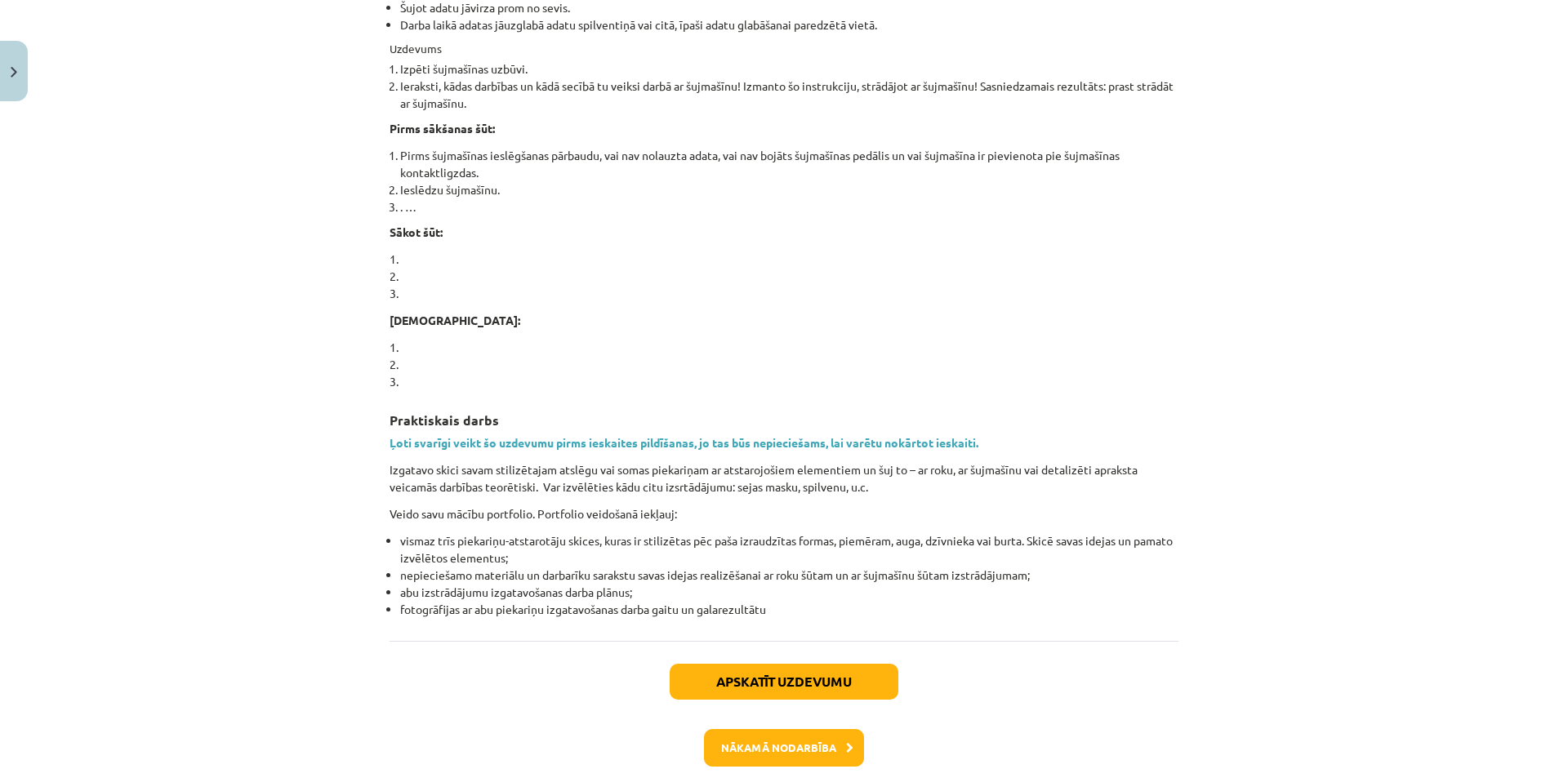
scroll to position [1062, 0]
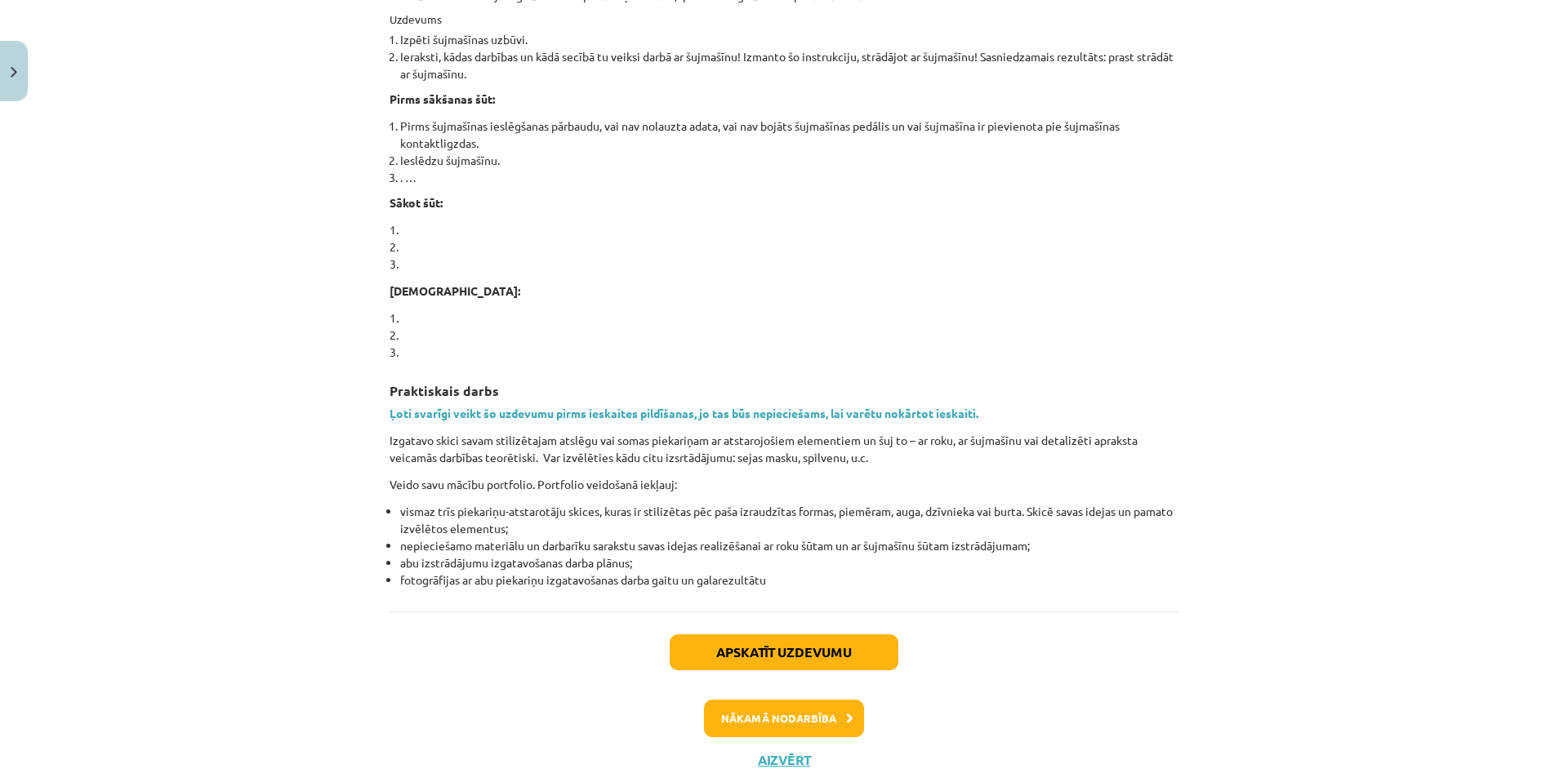
click at [227, 447] on div "Mācību tēma: Dizains un tehnoloģijas 8. klases 1. ieskaites mācību materiāls #4…" at bounding box center [784, 389] width 1568 height 778
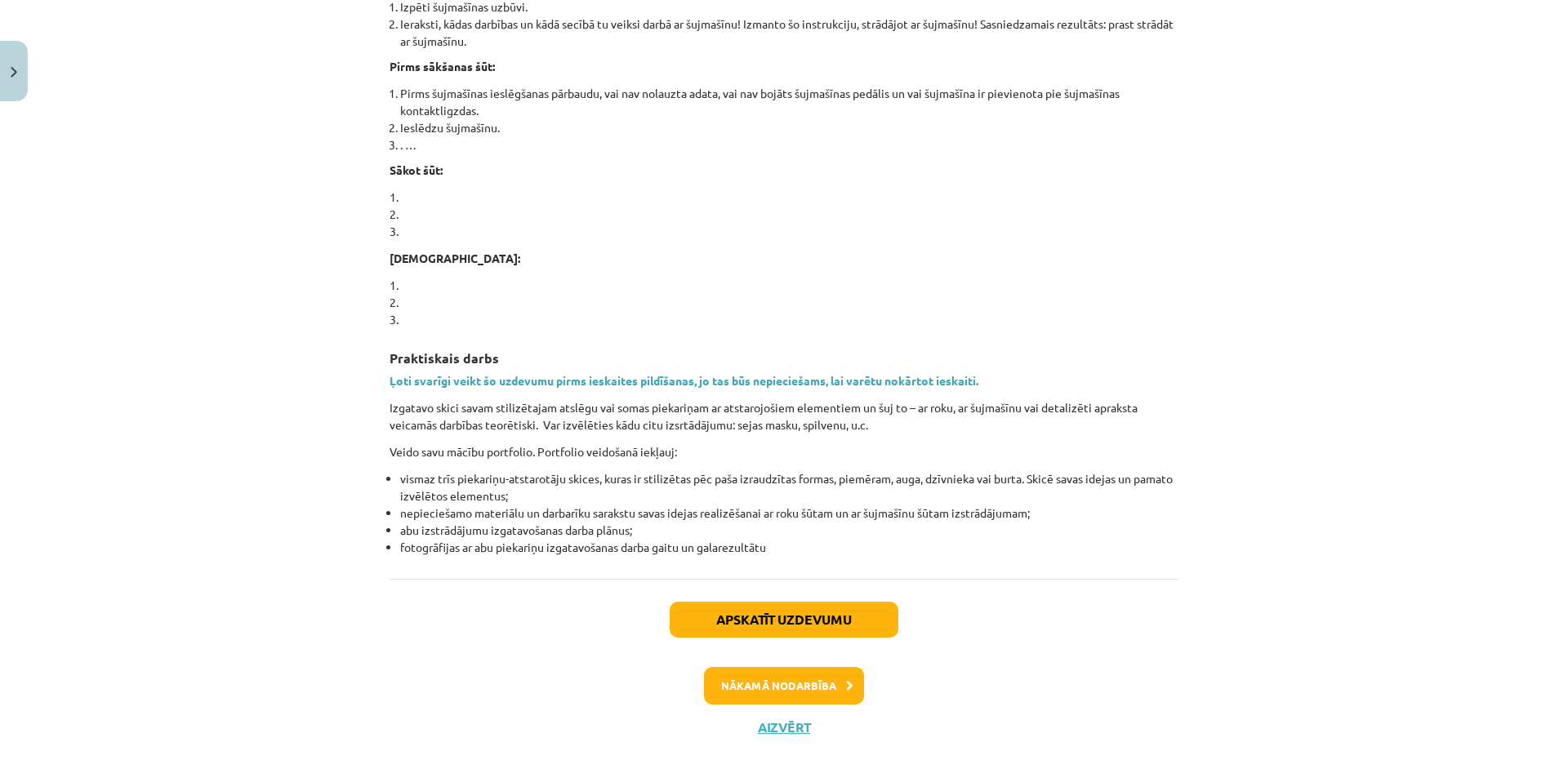
scroll to position [1110, 0]
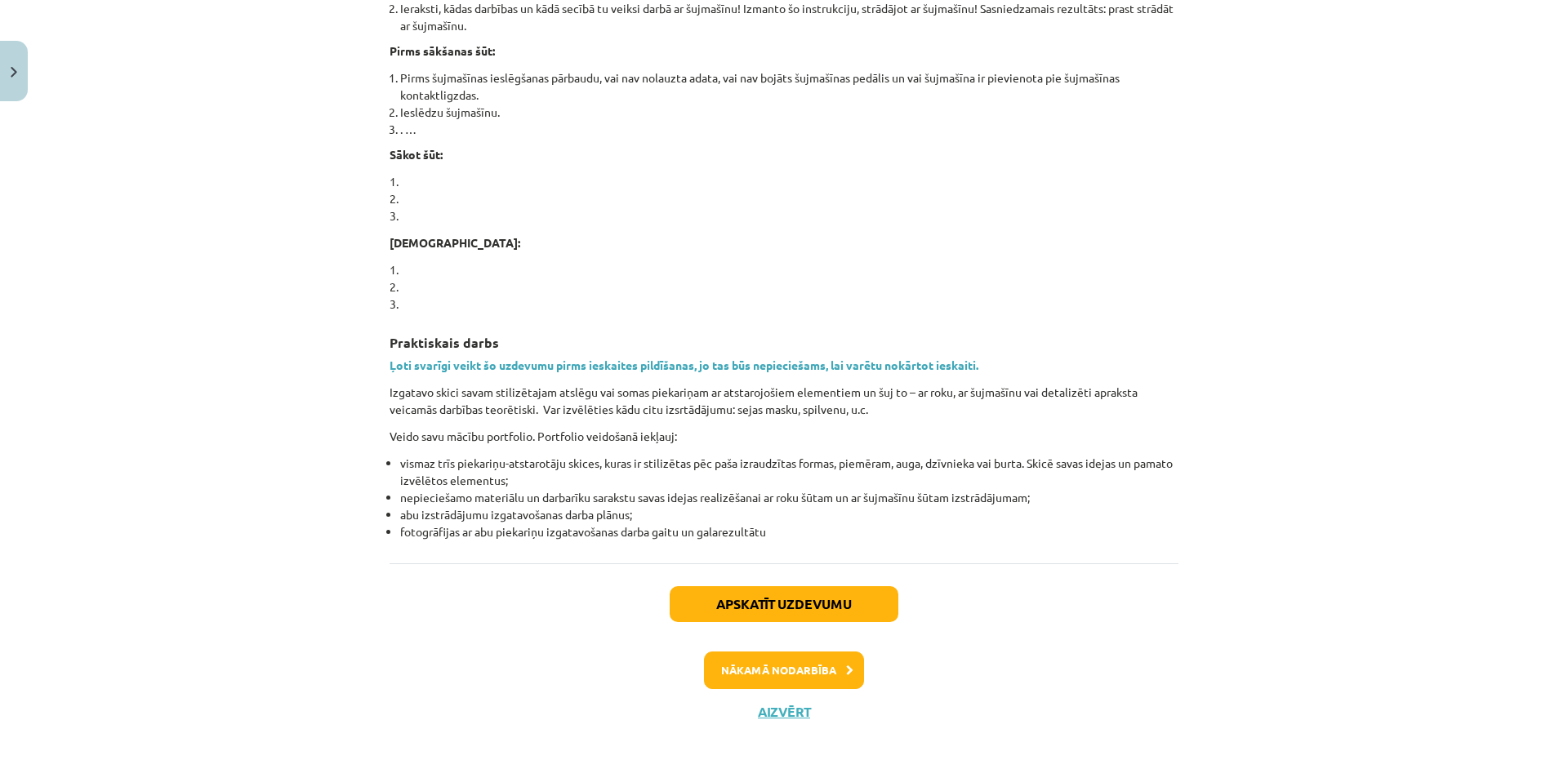
click at [1272, 474] on div "Mācību tēma: Dizains un tehnoloģijas 8. klases 1. ieskaites mācību materiāls #4…" at bounding box center [784, 389] width 1568 height 778
drag, startPoint x: 140, startPoint y: 702, endPoint x: 161, endPoint y: 698, distance: 21.4
click at [140, 700] on div "Mācību tēma: Dizains un tehnoloģijas 8. klases 1. ieskaites mācību materiāls #4…" at bounding box center [784, 389] width 1568 height 778
click at [1164, 536] on li "fotogrāfijas ar abu piekariņu izgatavošanas darba gaitu un galarezultātu" at bounding box center [789, 532] width 778 height 17
click at [1202, 568] on div "Mācību tēma: Dizains un tehnoloģijas 8. klases 1. ieskaites mācību materiāls #4…" at bounding box center [784, 389] width 1568 height 778
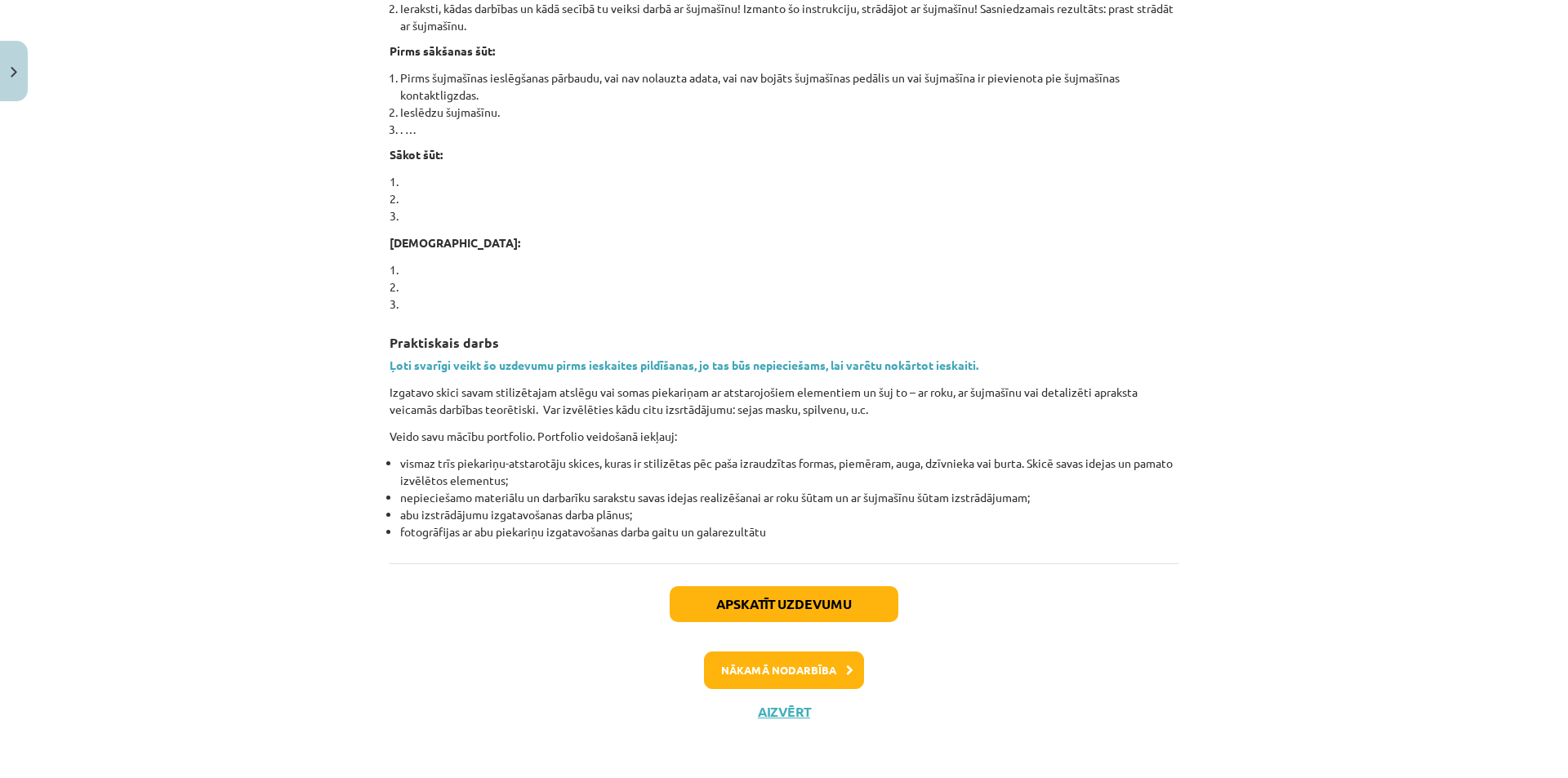
click at [261, 476] on div "Mācību tēma: Dizains un tehnoloģijas 8. klases 1. ieskaites mācību materiāls #4…" at bounding box center [784, 389] width 1568 height 778
drag, startPoint x: 386, startPoint y: 170, endPoint x: 346, endPoint y: 106, distance: 75.5
click at [321, 575] on div "Mācību tēma: Dizains un tehnoloģijas 8. klases 1. ieskaites mācību materiāls #4…" at bounding box center [784, 389] width 1568 height 778
click at [322, 640] on div "Mācību tēma: Dizains un tehnoloģijas 8. klases 1. ieskaites mācību materiāls #4…" at bounding box center [784, 389] width 1568 height 778
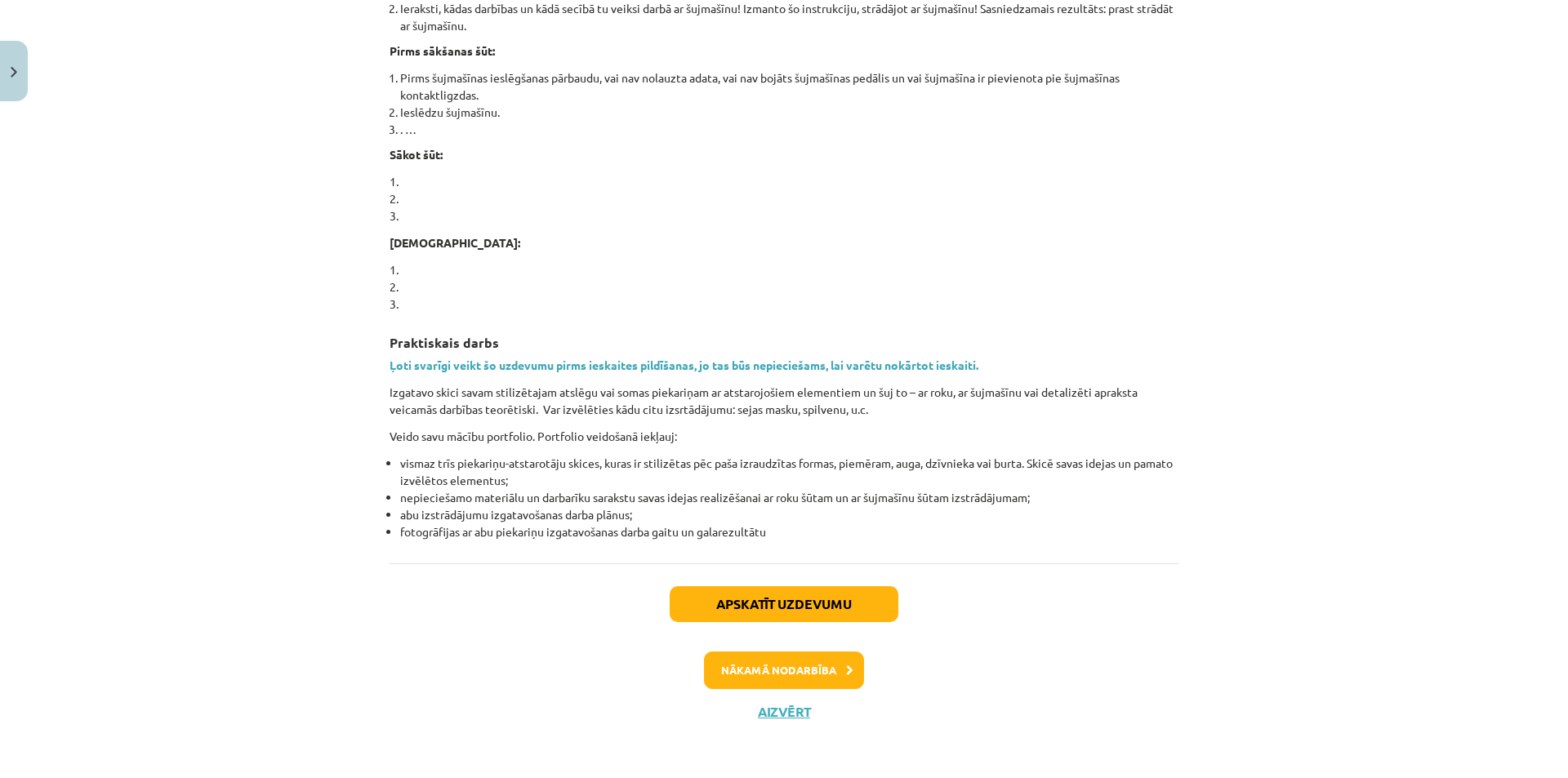
click at [361, 592] on div "Mācību tēma: Dizains un tehnoloģijas 8. klases 1. ieskaites mācību materiāls #4…" at bounding box center [784, 389] width 1568 height 778
click at [145, 393] on div "Mācību tēma: Dizains un tehnoloģijas 8. klases 1. ieskaites mācību materiāls #4…" at bounding box center [784, 389] width 1568 height 778
